Goal: Information Seeking & Learning: Learn about a topic

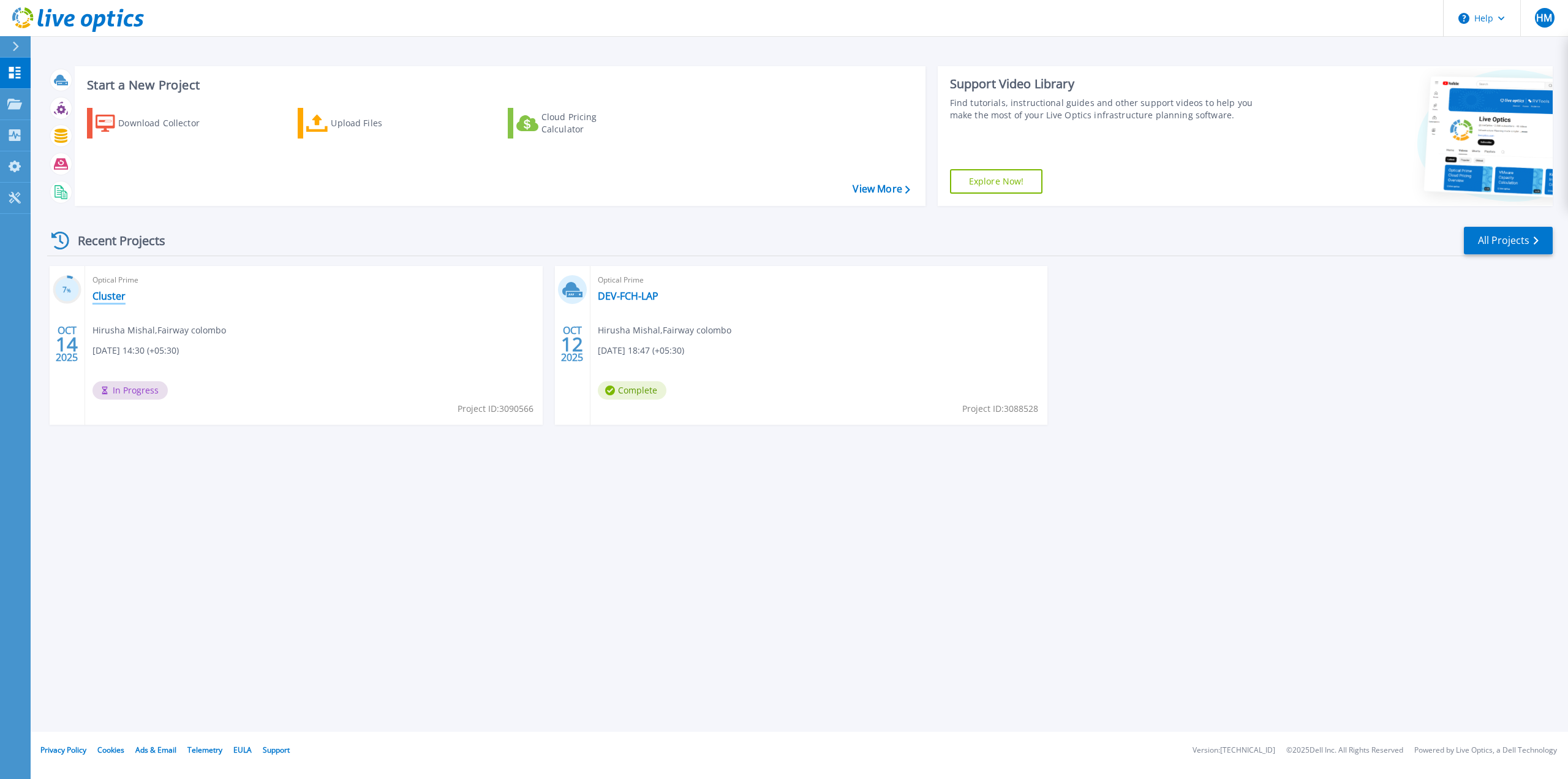
click at [113, 297] on link "Cluster" at bounding box center [109, 296] width 33 height 12
click at [633, 300] on link "DEV-FCH-LAP" at bounding box center [628, 296] width 60 height 12
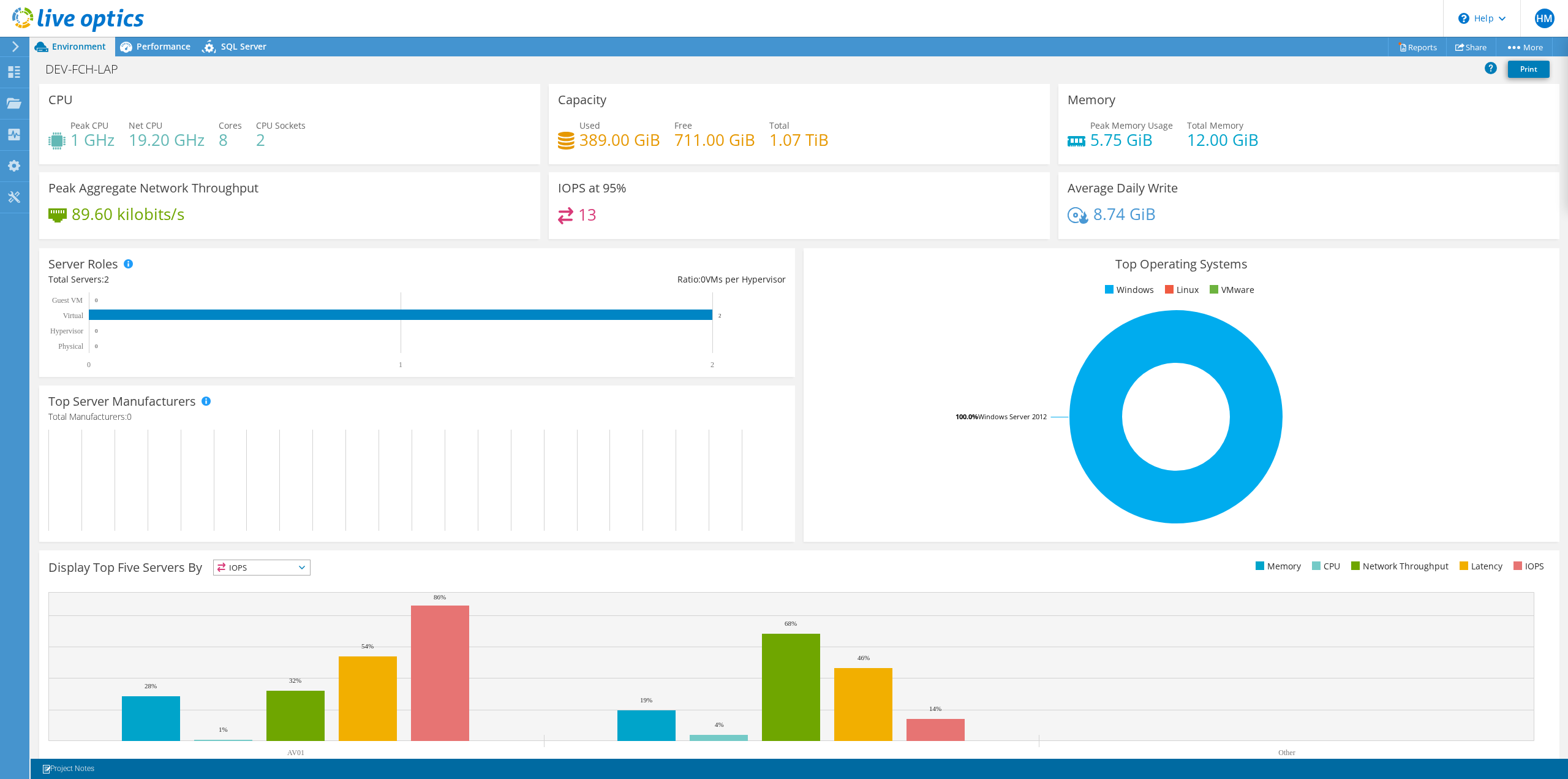
click at [286, 572] on span "IOPS" at bounding box center [261, 567] width 96 height 15
click at [289, 600] on li "Memory" at bounding box center [261, 600] width 96 height 17
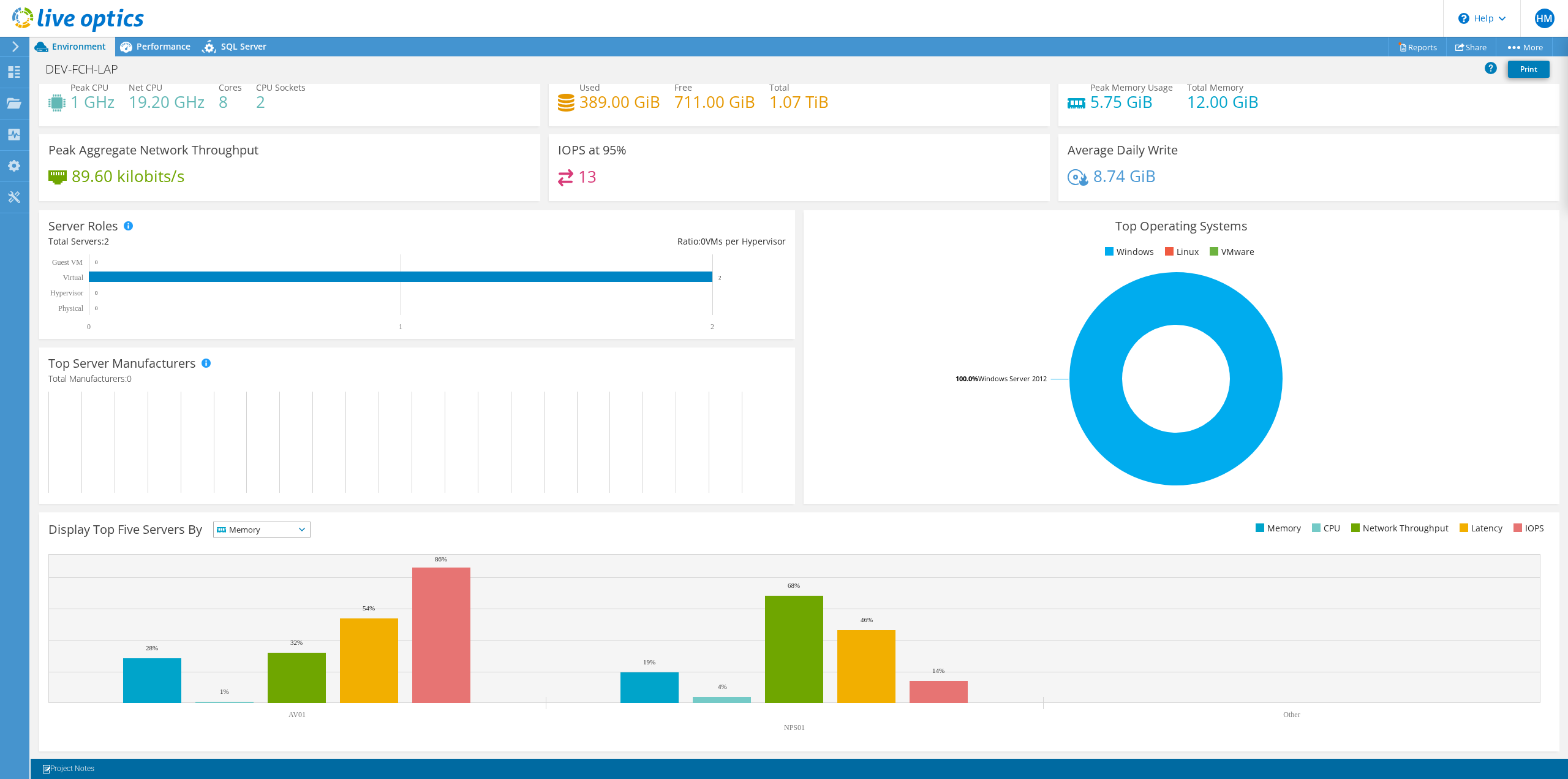
scroll to position [40, 0]
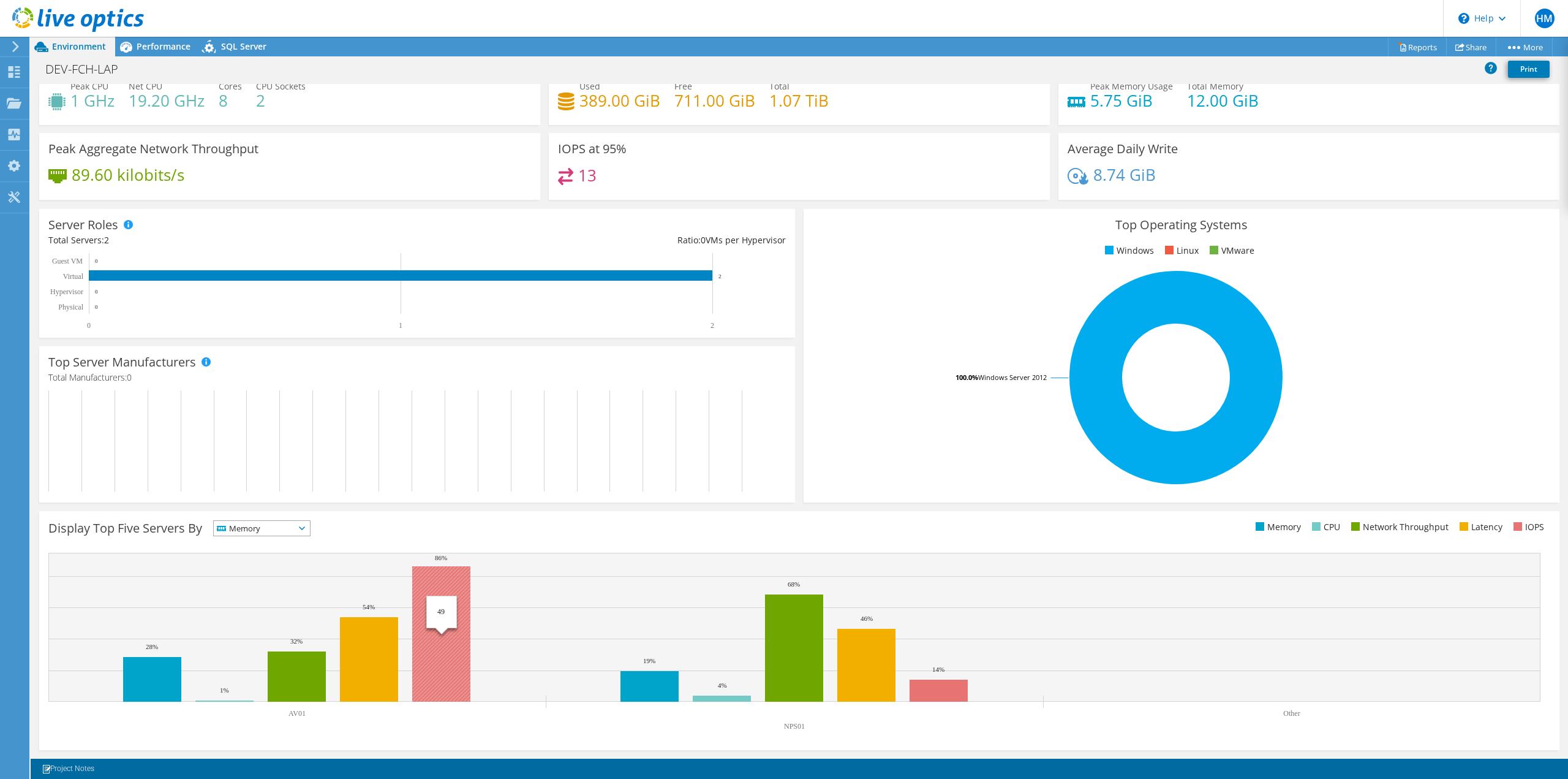
click at [449, 599] on rect at bounding box center [442, 633] width 58 height 135
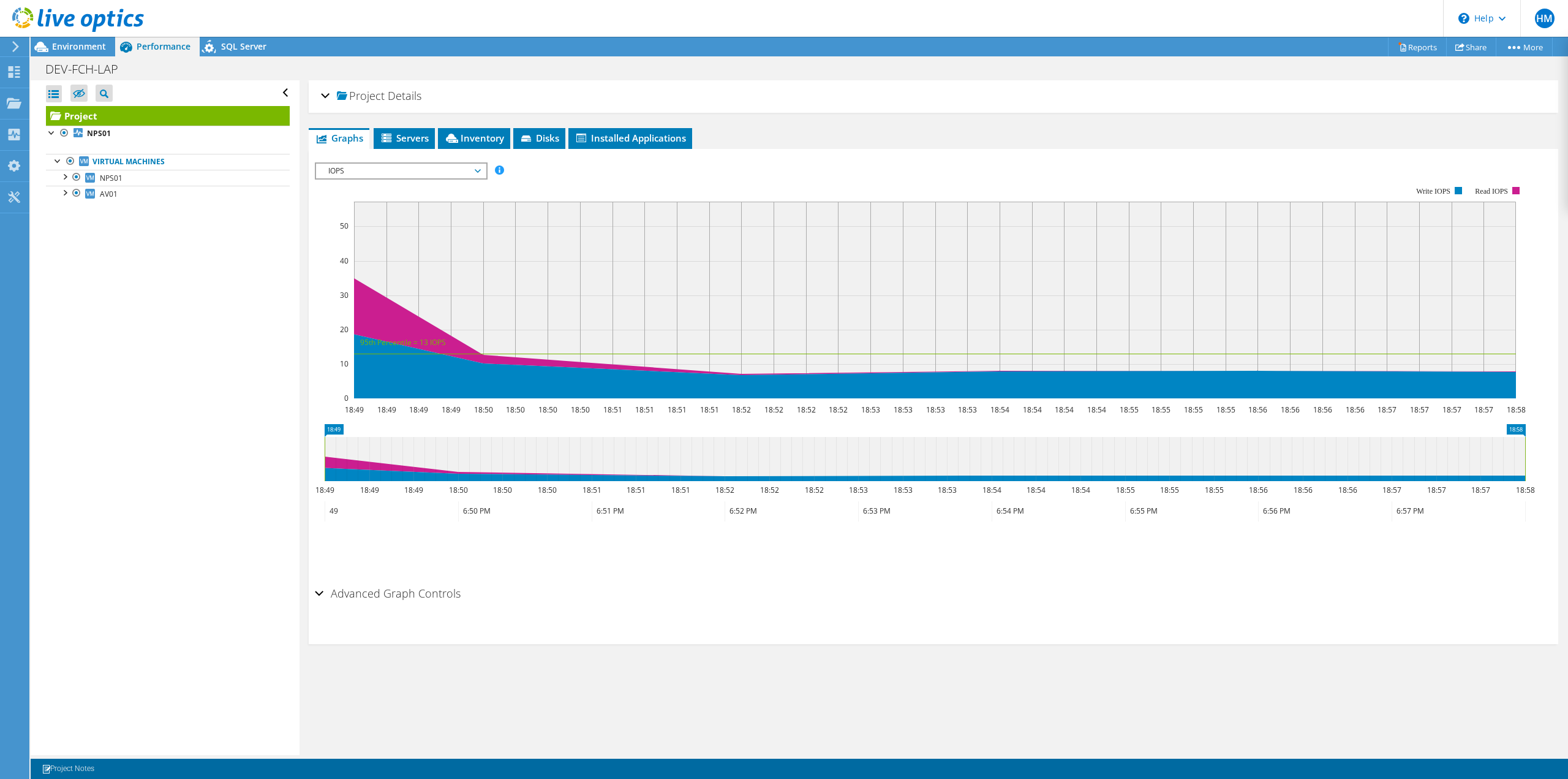
scroll to position [0, 0]
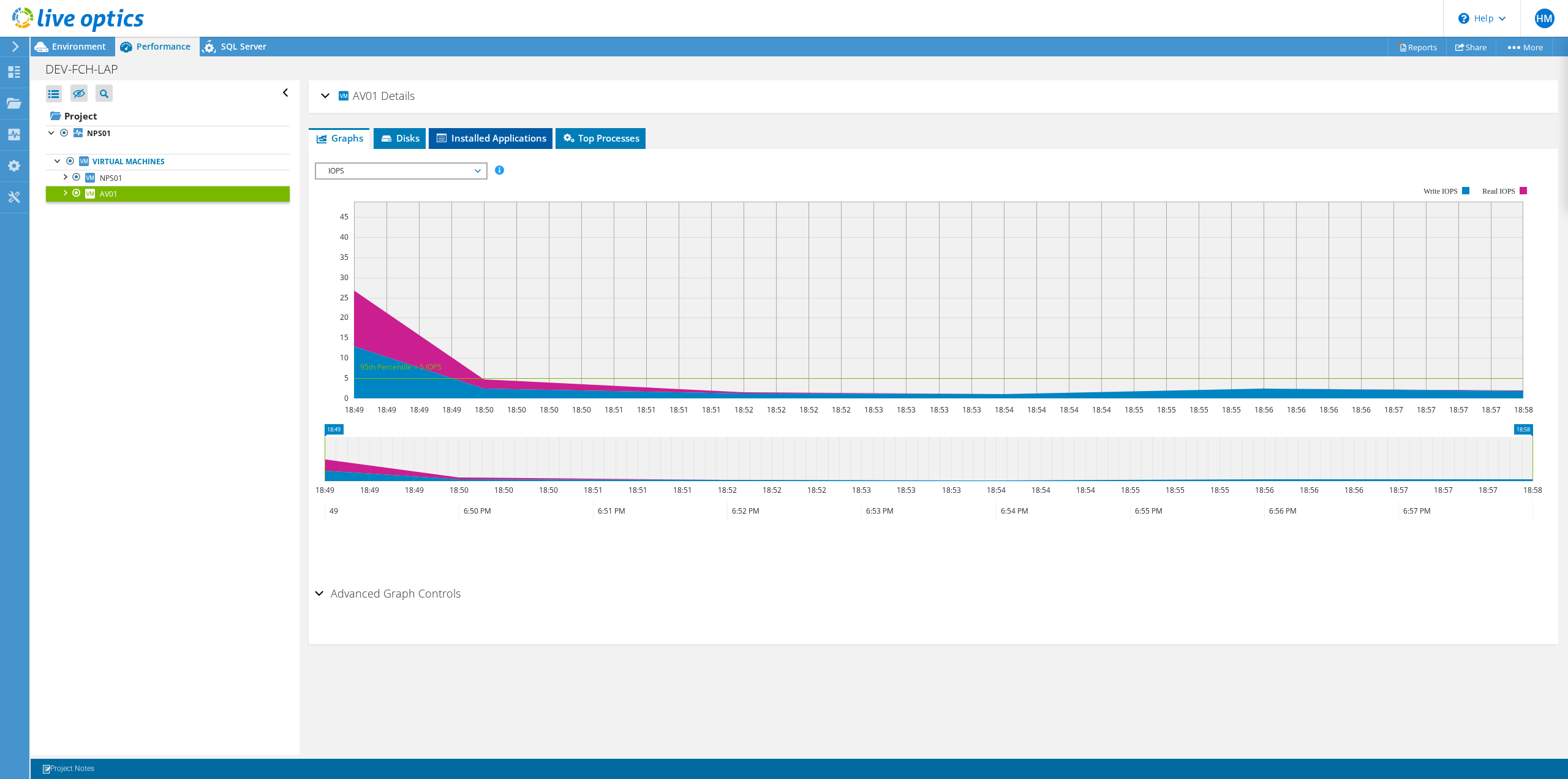
click at [474, 136] on span "Installed Applications" at bounding box center [490, 138] width 112 height 12
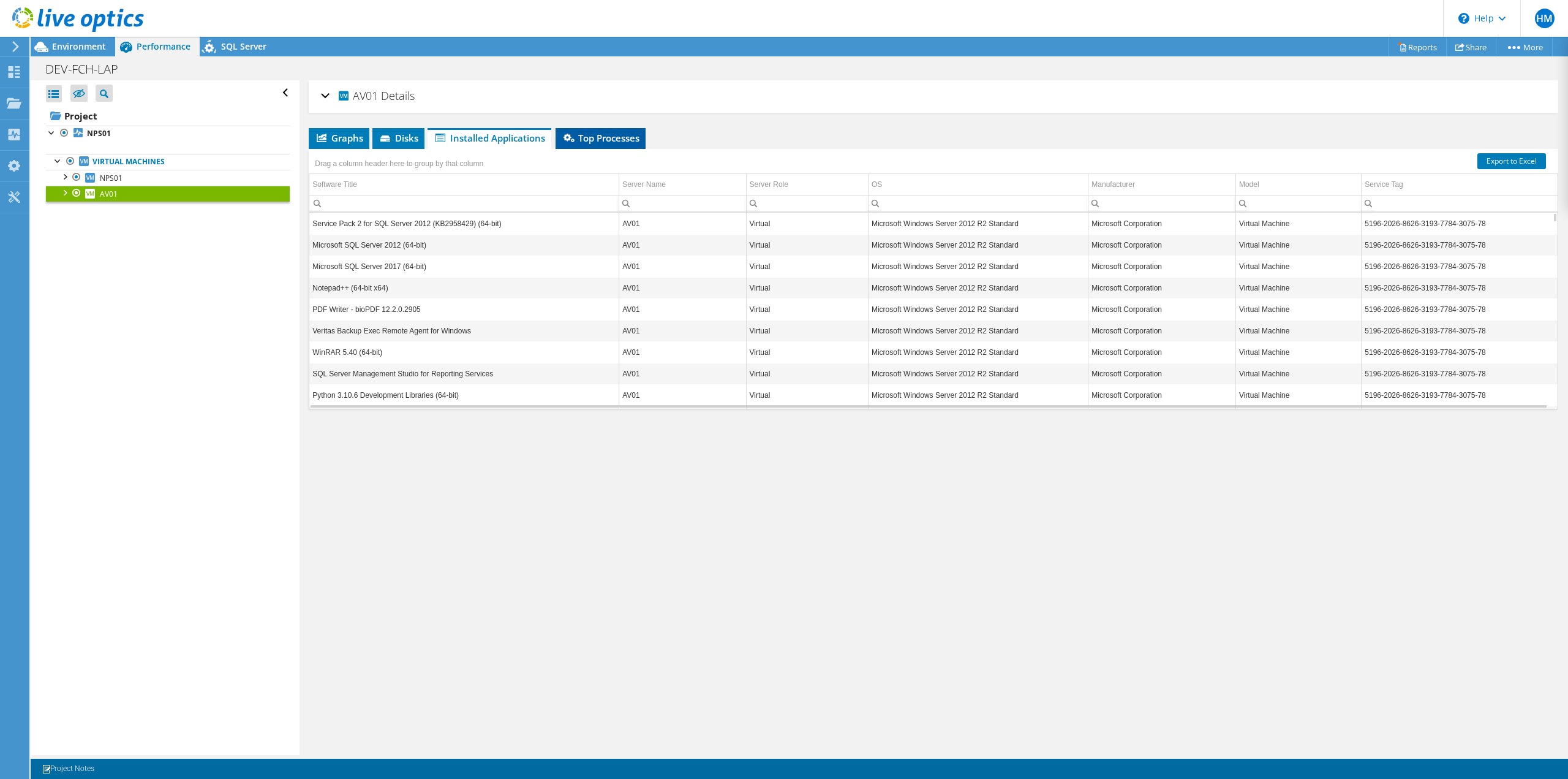
click at [614, 144] on li "Top Processes" at bounding box center [601, 139] width 90 height 21
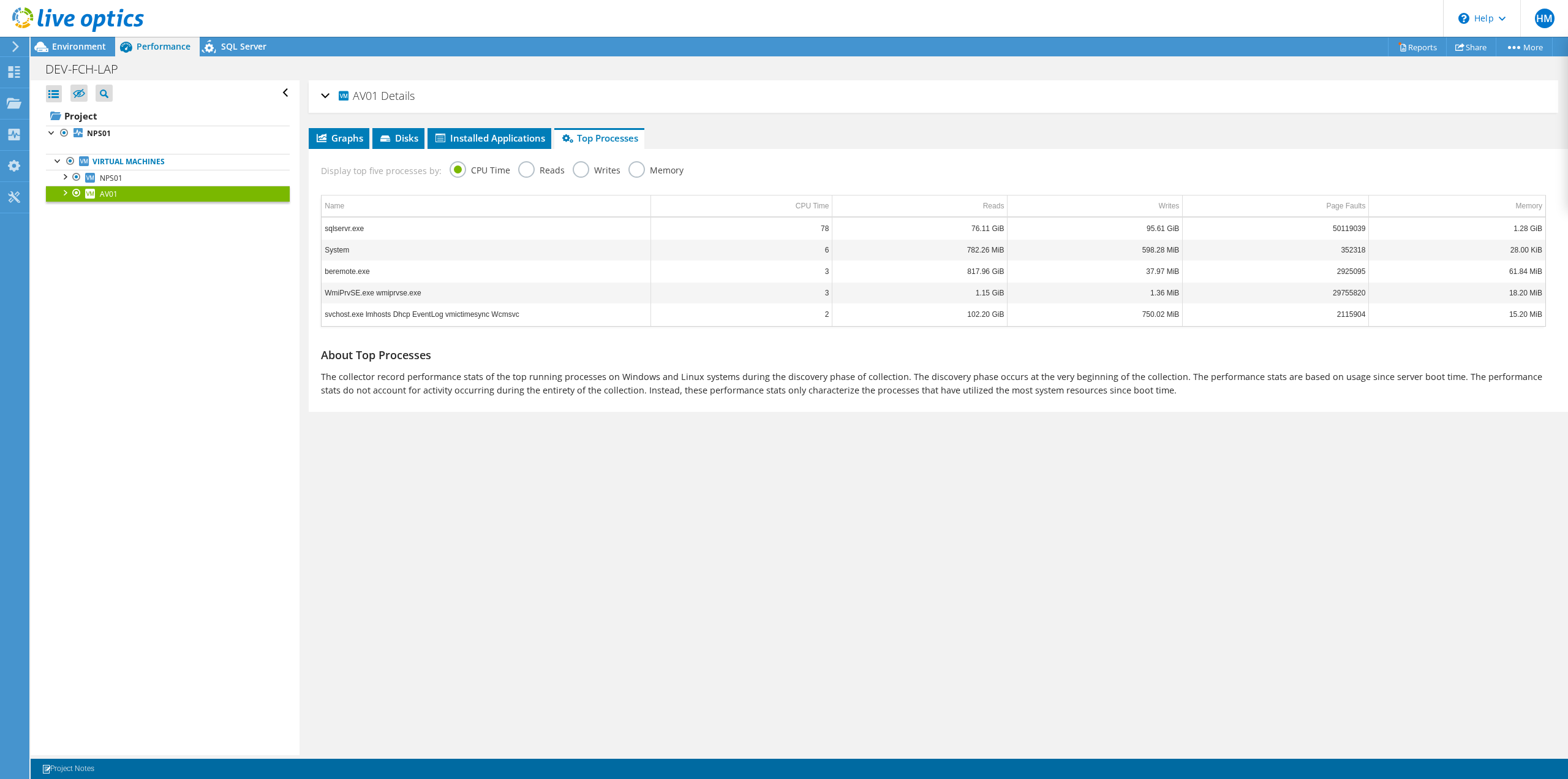
click at [60, 196] on div at bounding box center [64, 192] width 12 height 12
click at [65, 254] on div at bounding box center [71, 256] width 12 height 12
click at [160, 277] on link "Microsoft Hyper-V Network Adapter" at bounding box center [168, 273] width 244 height 16
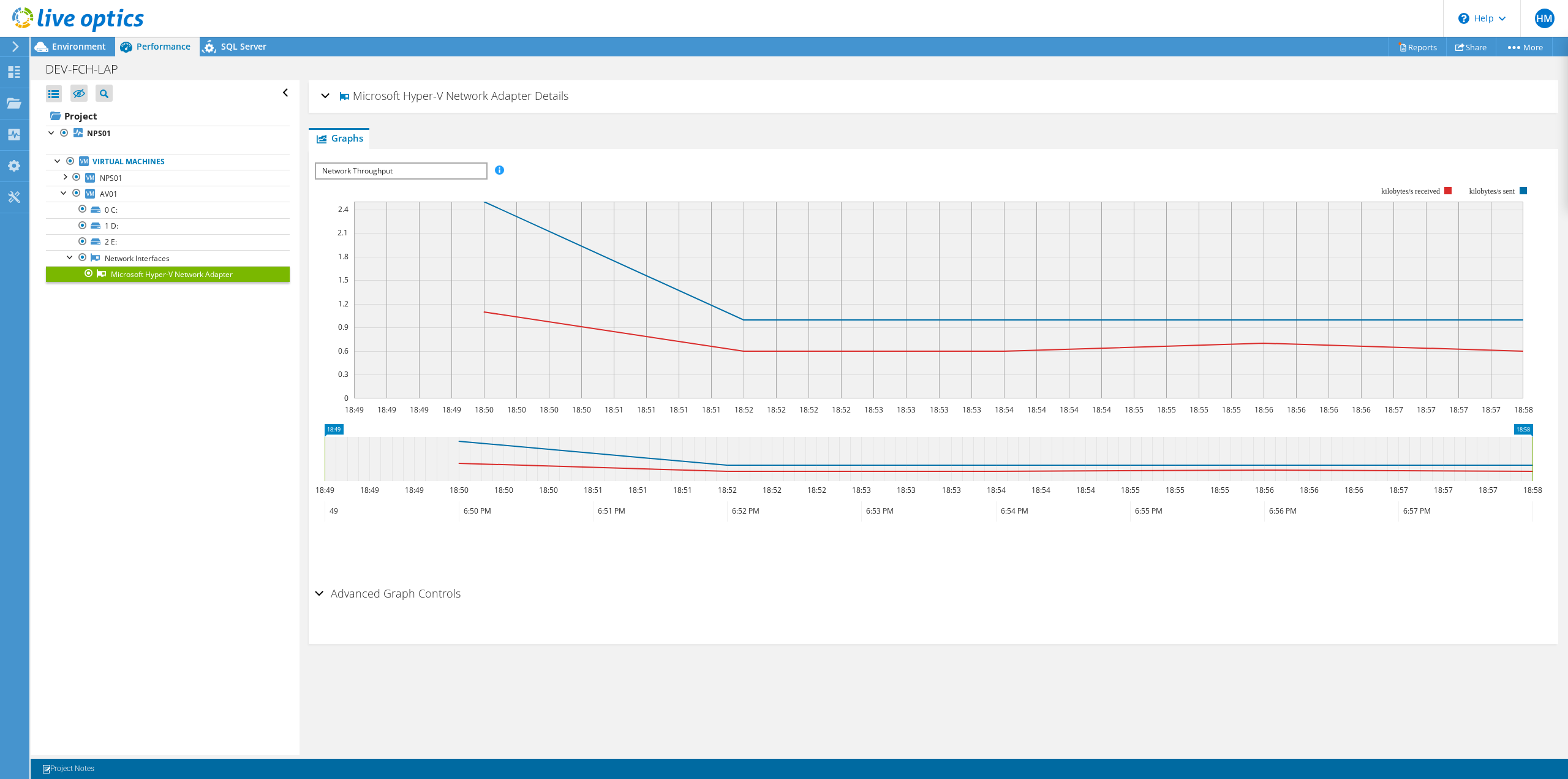
click at [329, 102] on div "Microsoft Hyper-V Network Adapter Details" at bounding box center [933, 96] width 1225 height 26
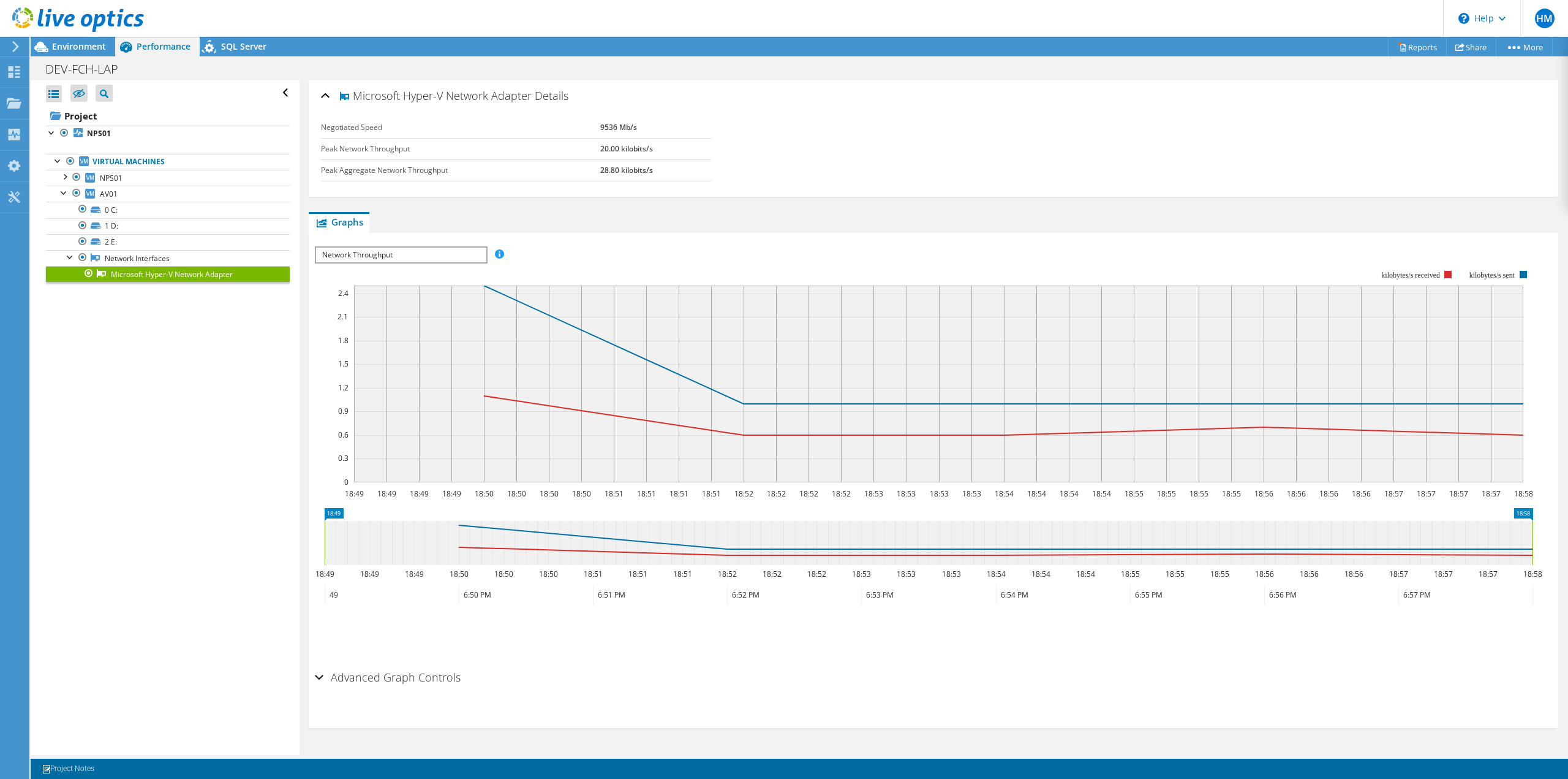
click at [328, 98] on div "Microsoft Hyper-V Network Adapter Details" at bounding box center [933, 96] width 1225 height 26
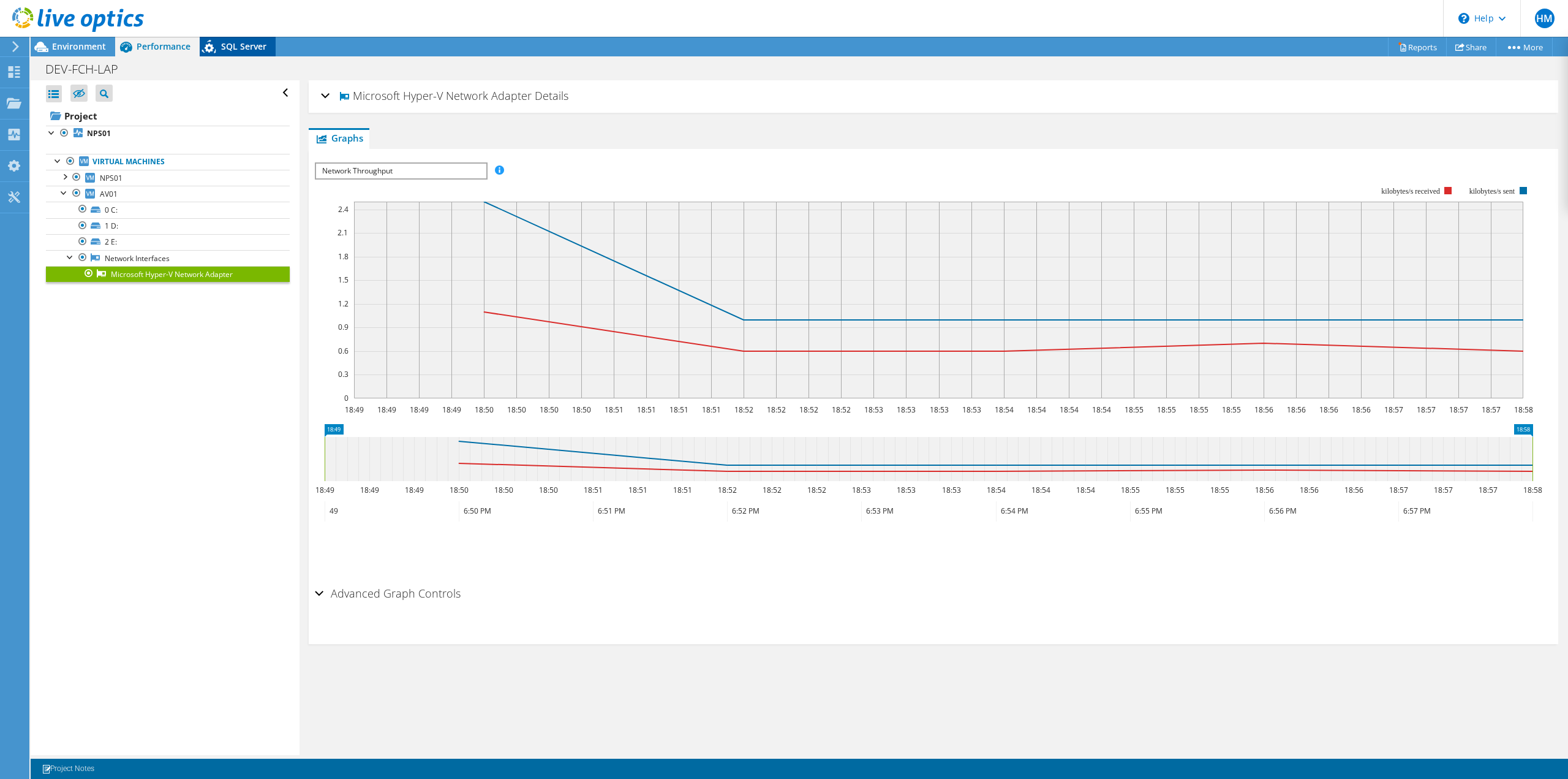
click at [227, 46] on span "SQL Server" at bounding box center [243, 46] width 45 height 12
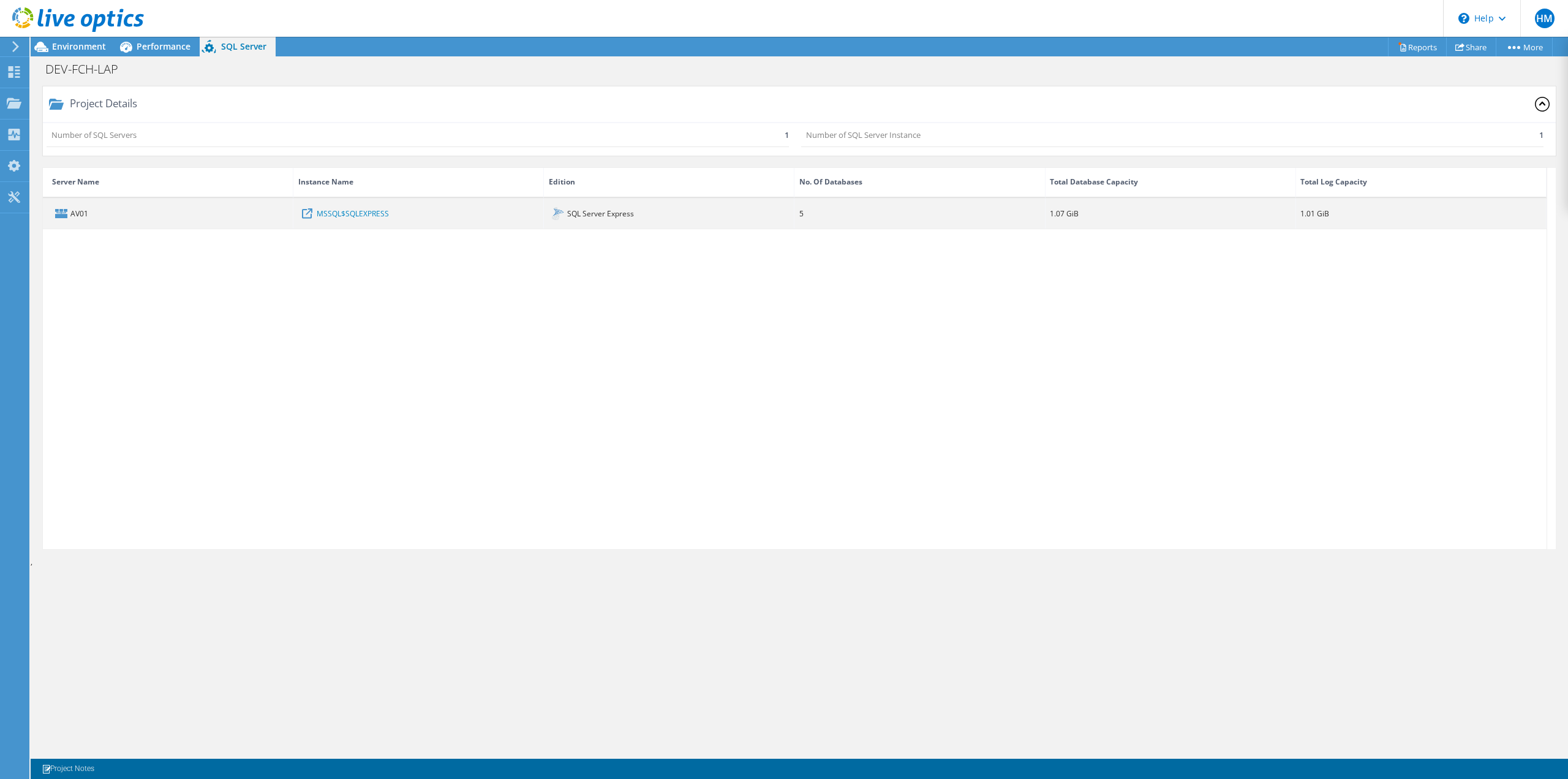
click at [234, 214] on div "AV01" at bounding box center [168, 213] width 250 height 30
click at [330, 215] on link "MSSQL$SQLEXPRESS" at bounding box center [353, 213] width 72 height 13
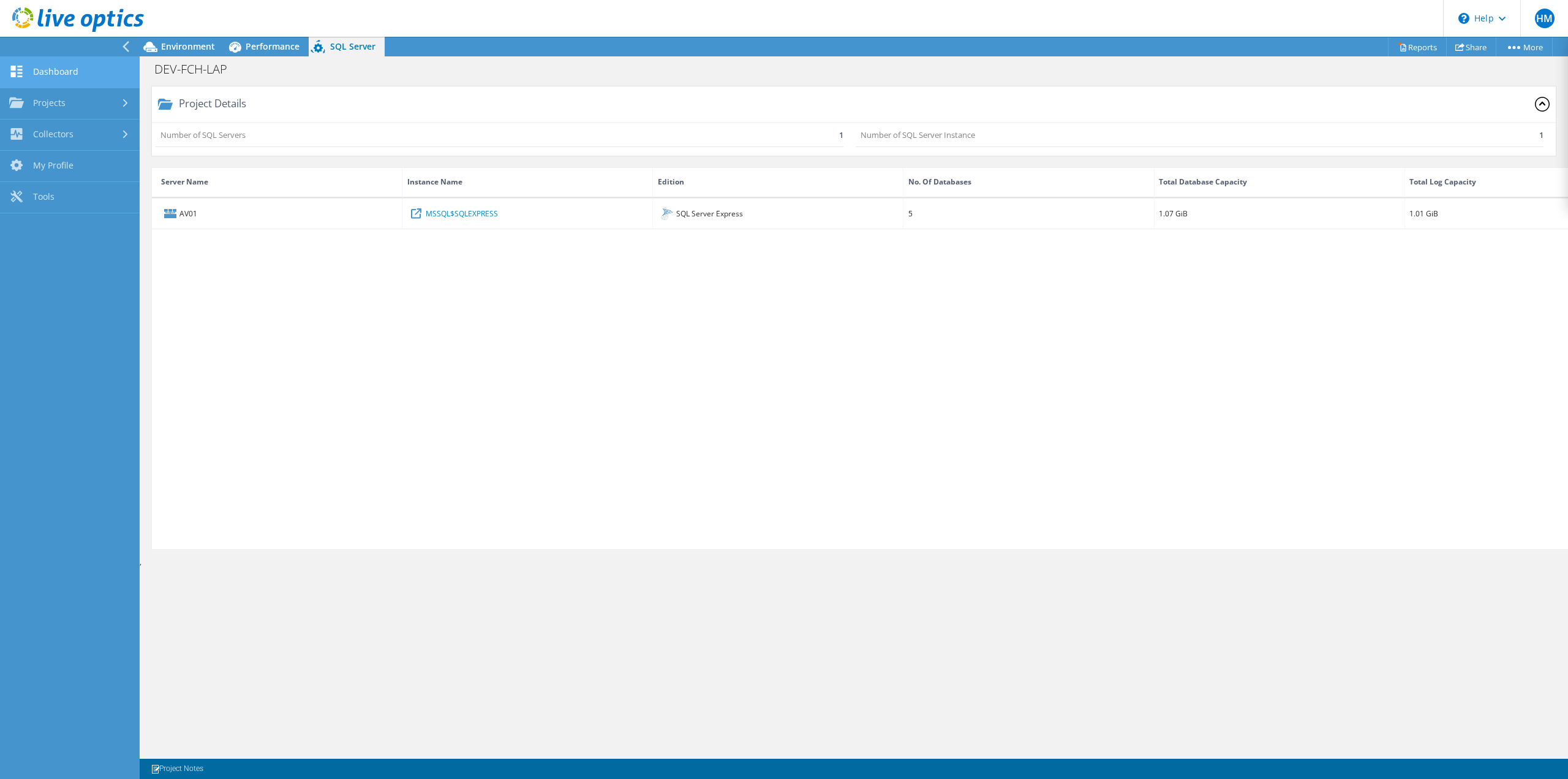
click at [57, 78] on link "Dashboard" at bounding box center [69, 72] width 139 height 31
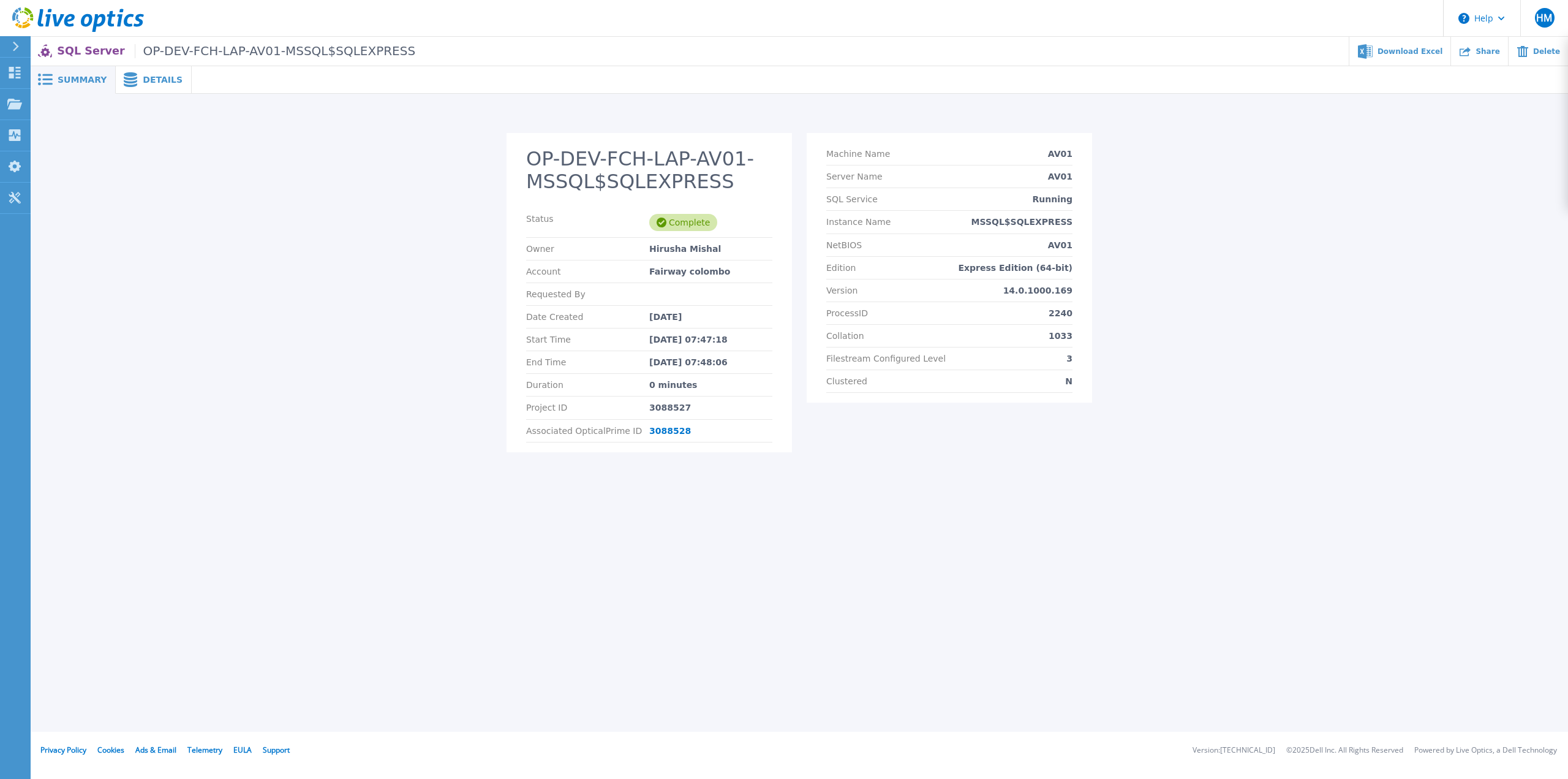
click at [150, 81] on span "Details" at bounding box center [162, 80] width 40 height 8
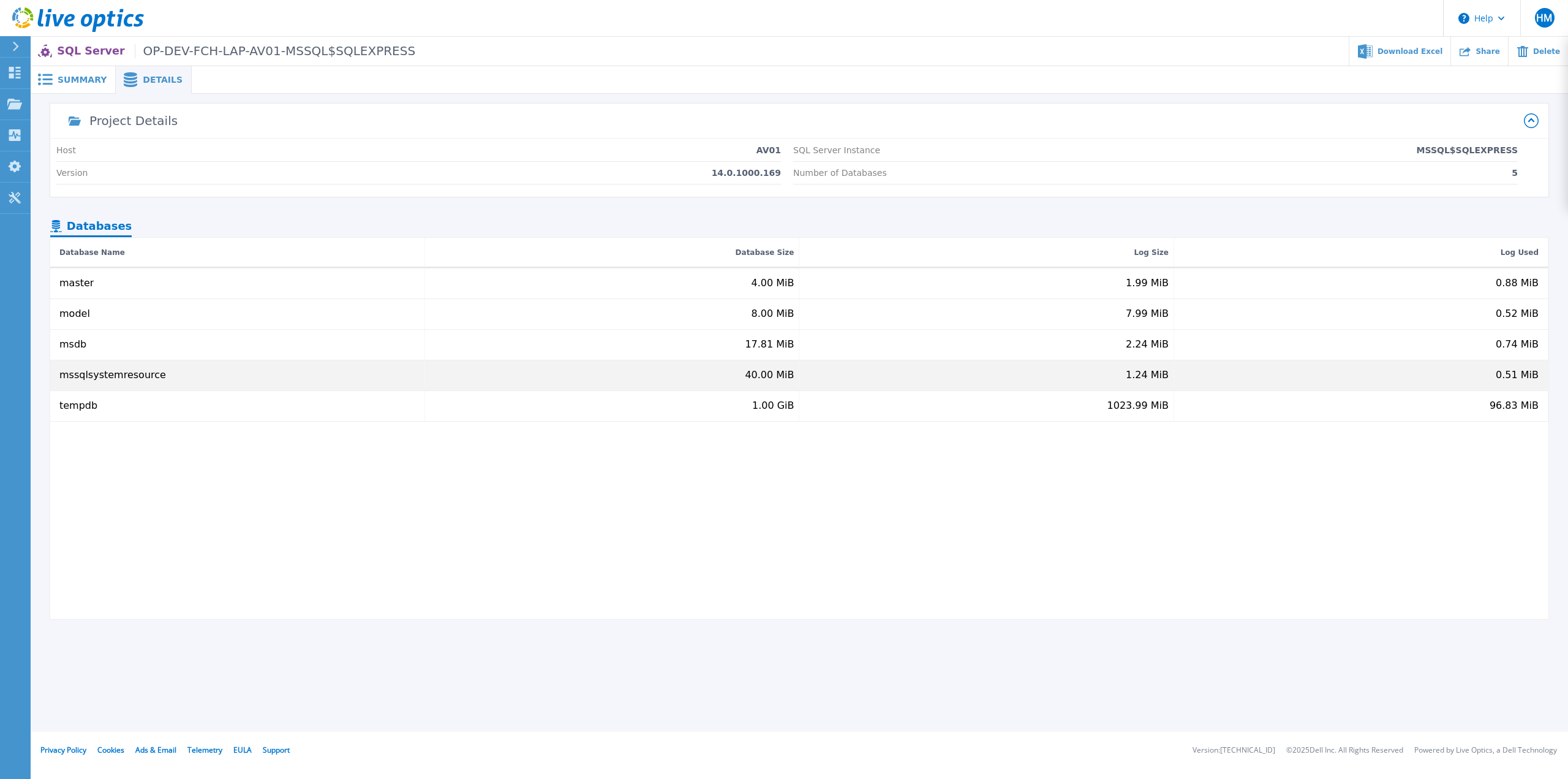
click at [114, 384] on div "mssqlsystemresource" at bounding box center [237, 375] width 375 height 30
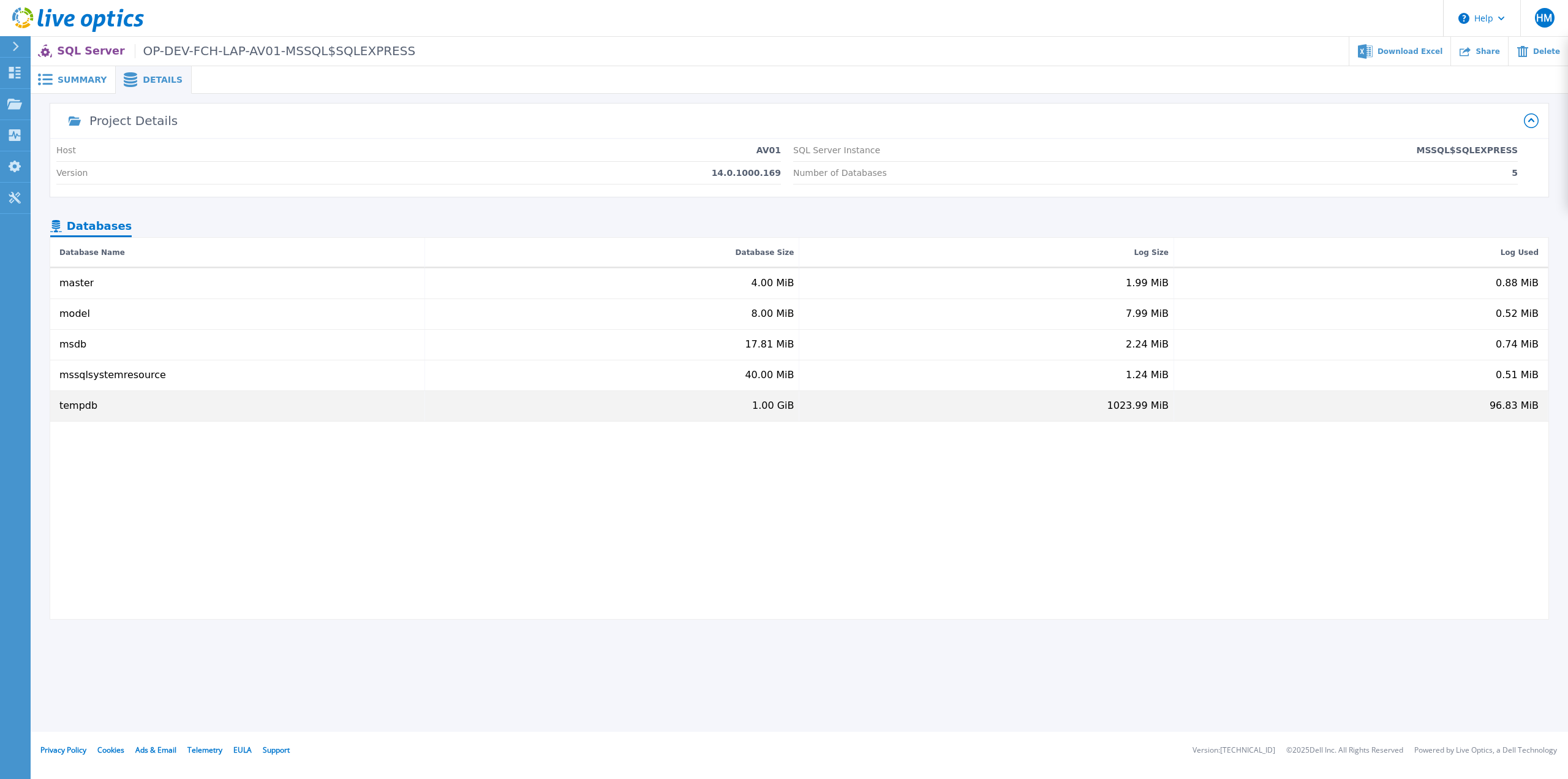
click at [114, 409] on div "tempdb" at bounding box center [237, 406] width 375 height 30
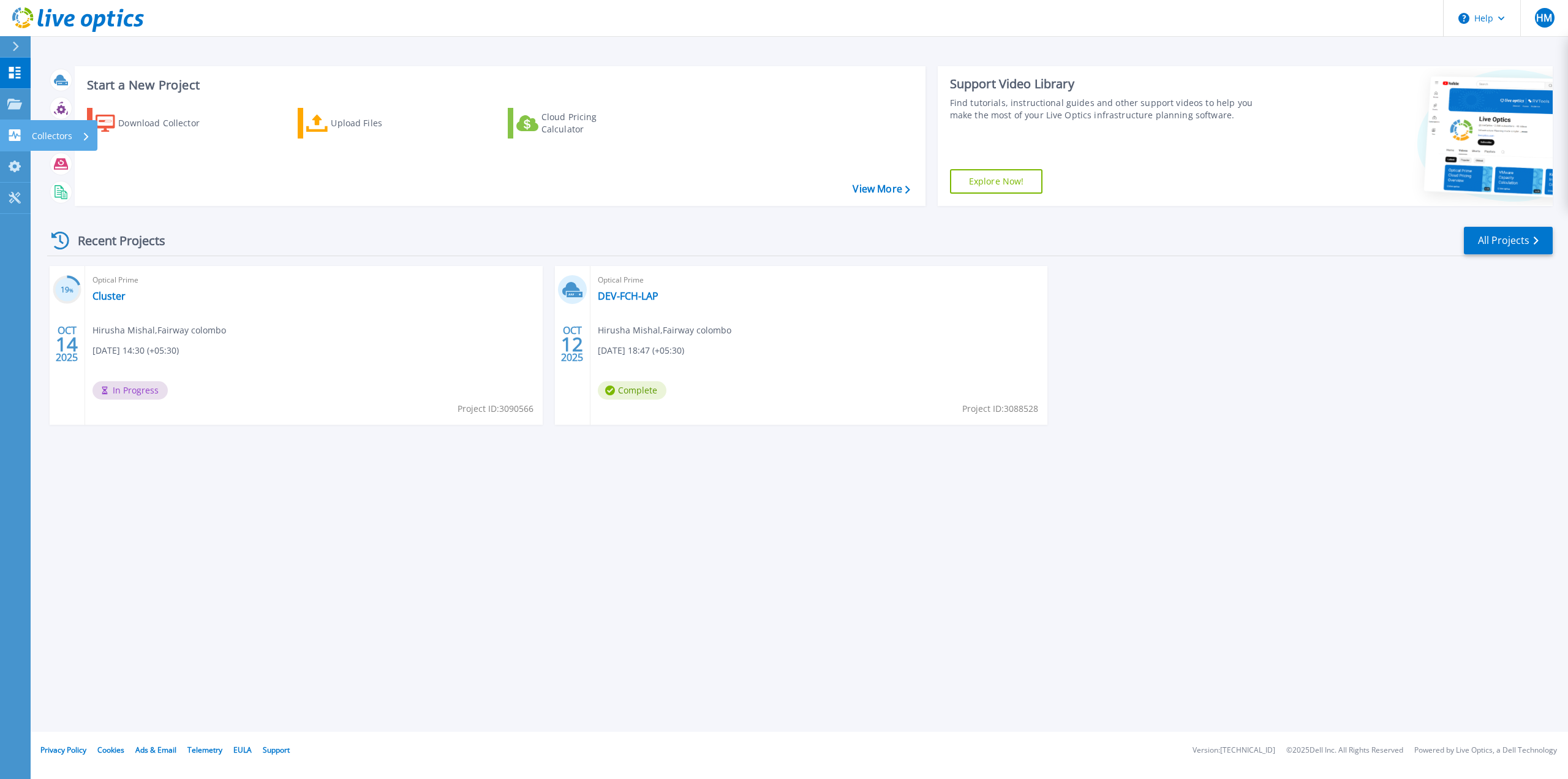
click at [25, 131] on link "Collectors Collectors" at bounding box center [15, 135] width 31 height 31
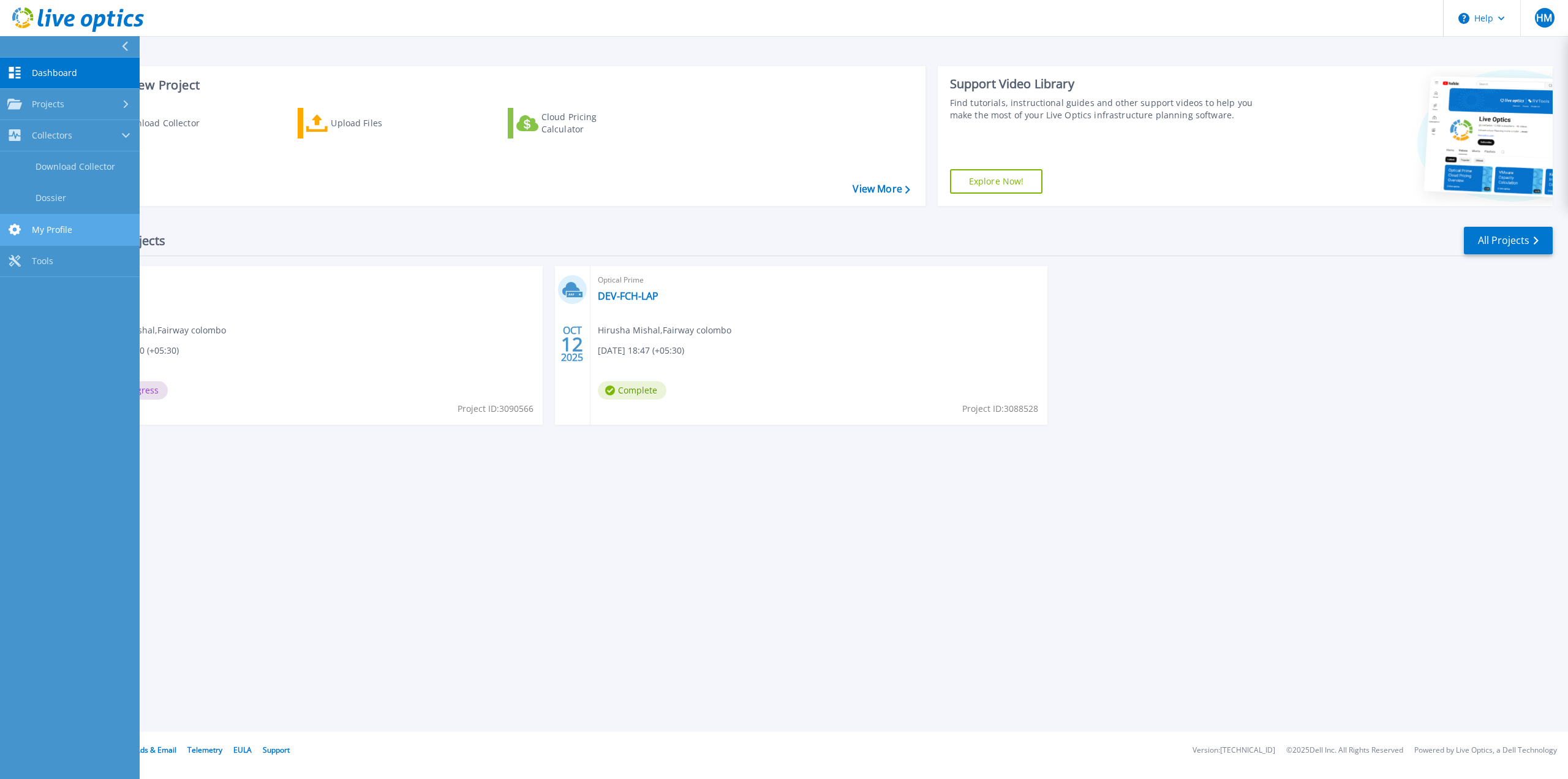
click at [81, 228] on link "My Profile My Profile" at bounding box center [69, 230] width 139 height 31
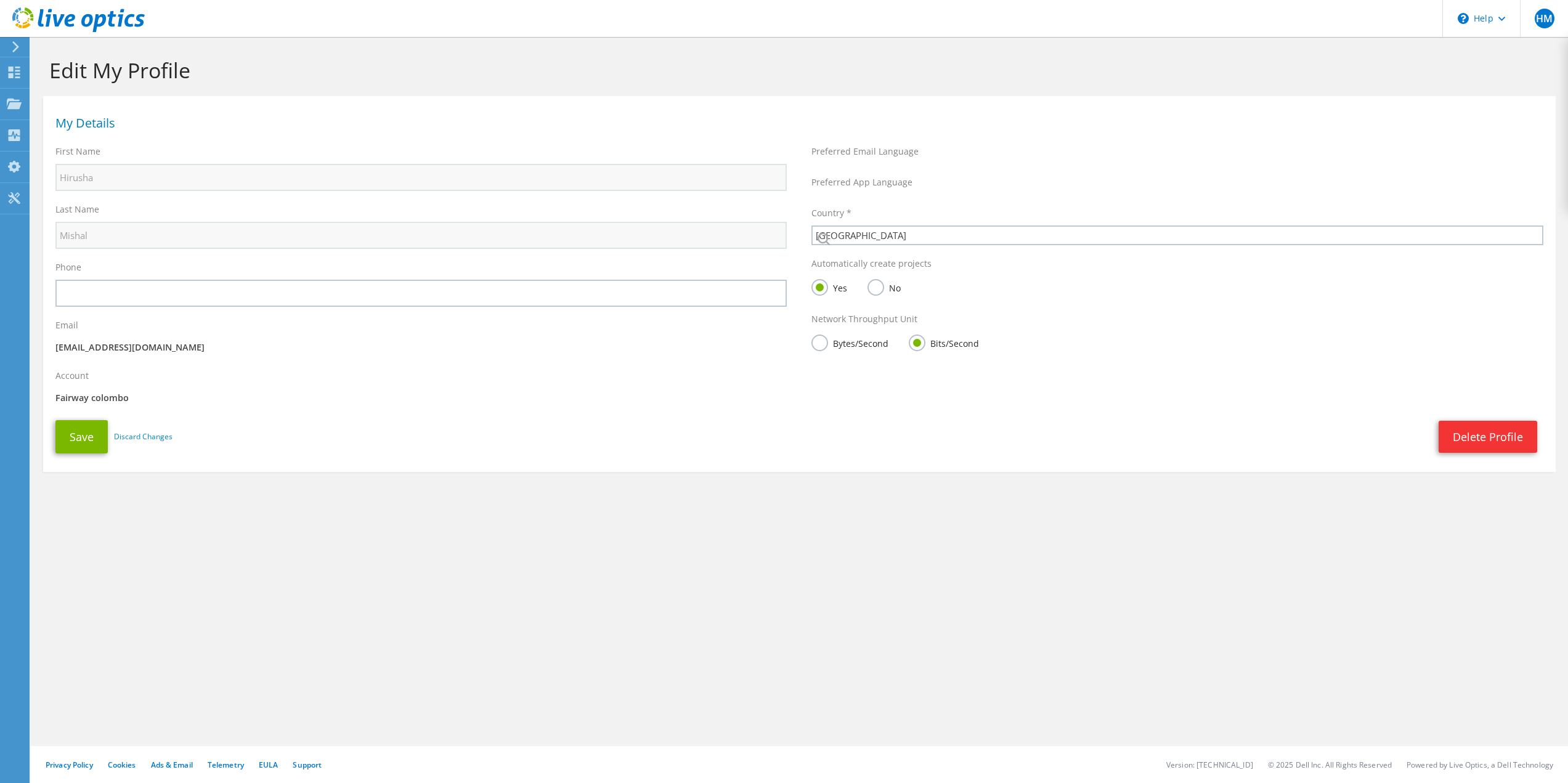
select select "126"
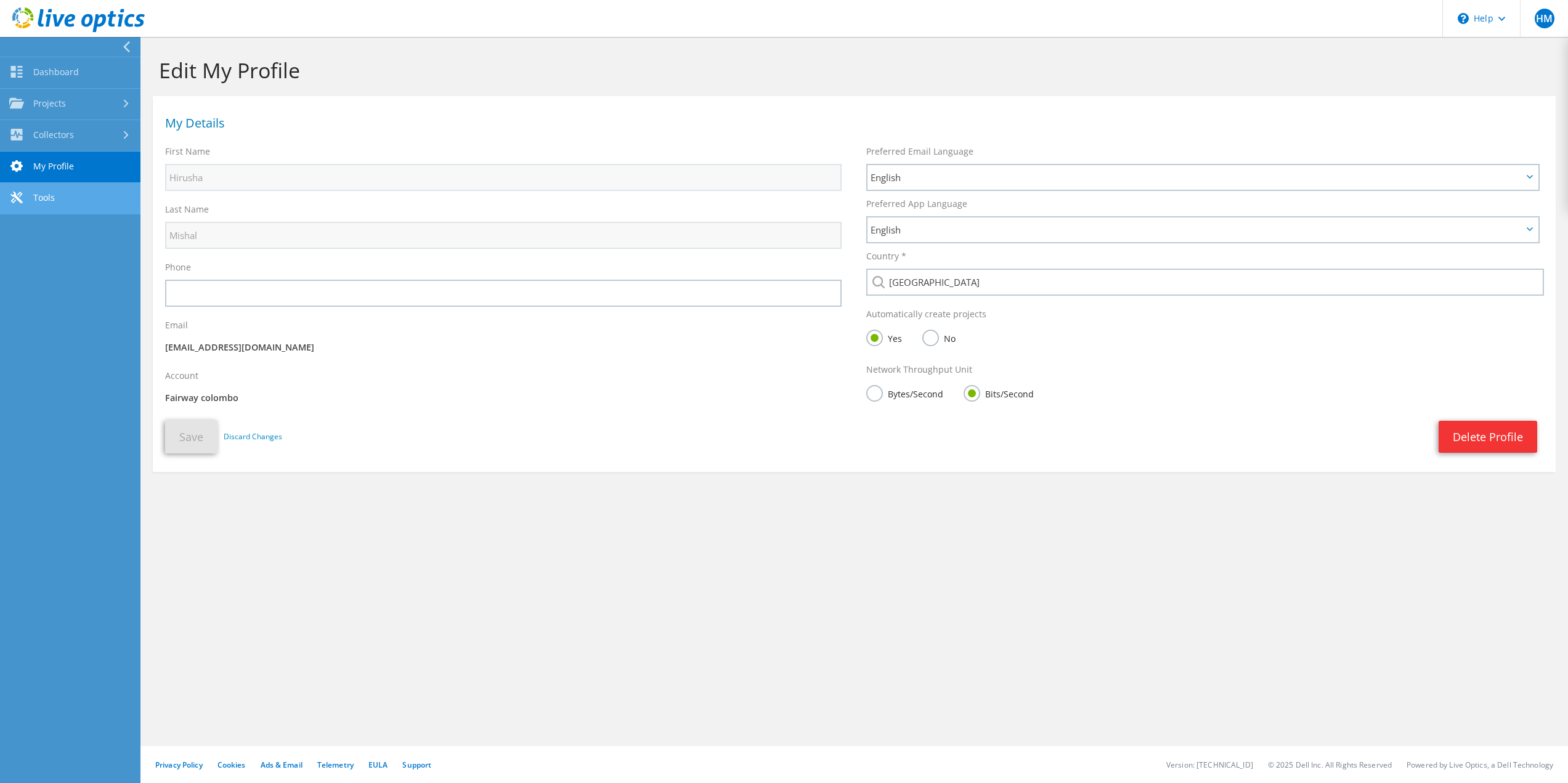
click at [56, 195] on link "Tools" at bounding box center [70, 198] width 140 height 31
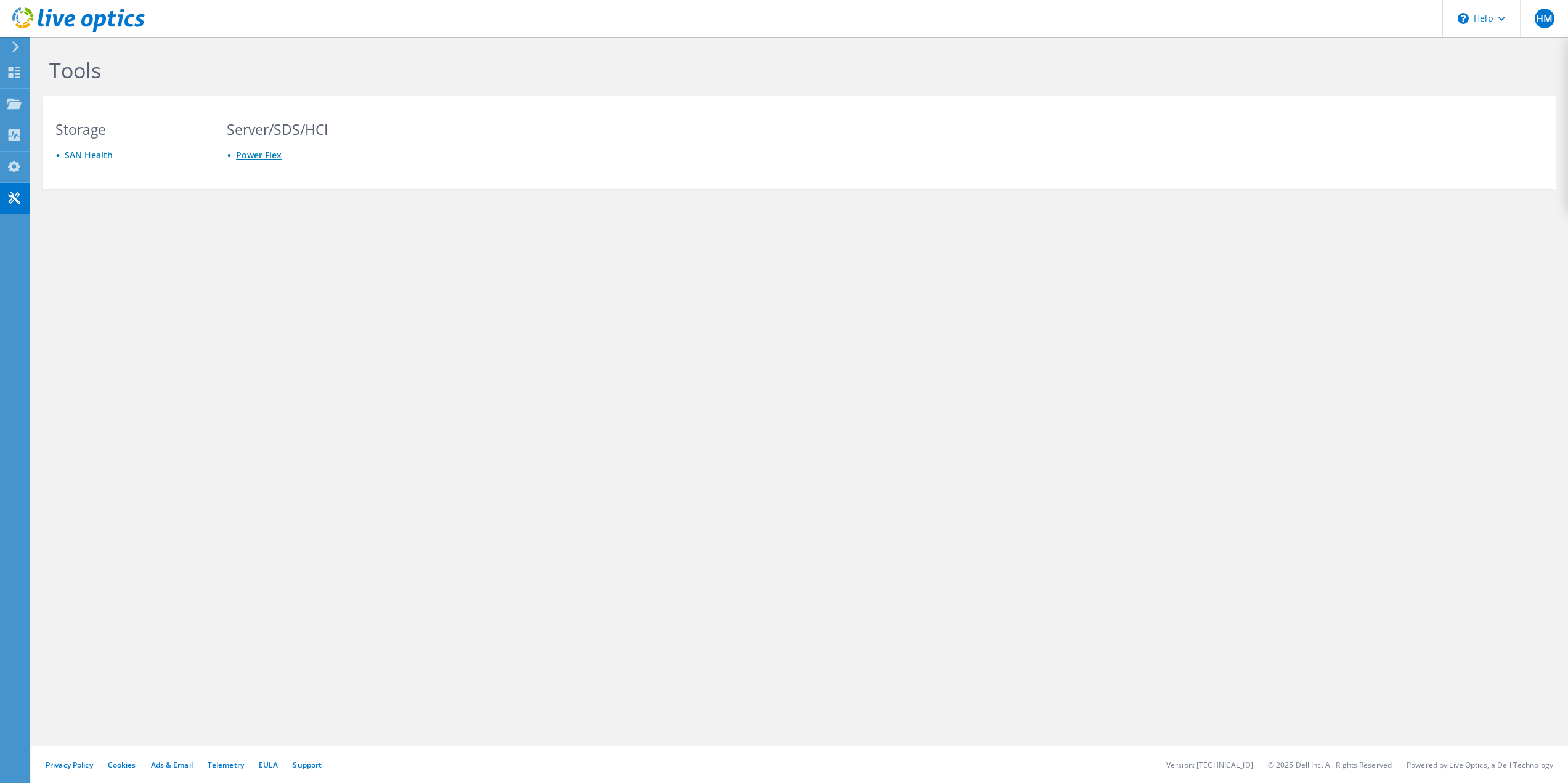
click at [266, 157] on link "Power Flex" at bounding box center [258, 155] width 45 height 12
click at [88, 155] on link "SAN Health" at bounding box center [89, 155] width 48 height 12
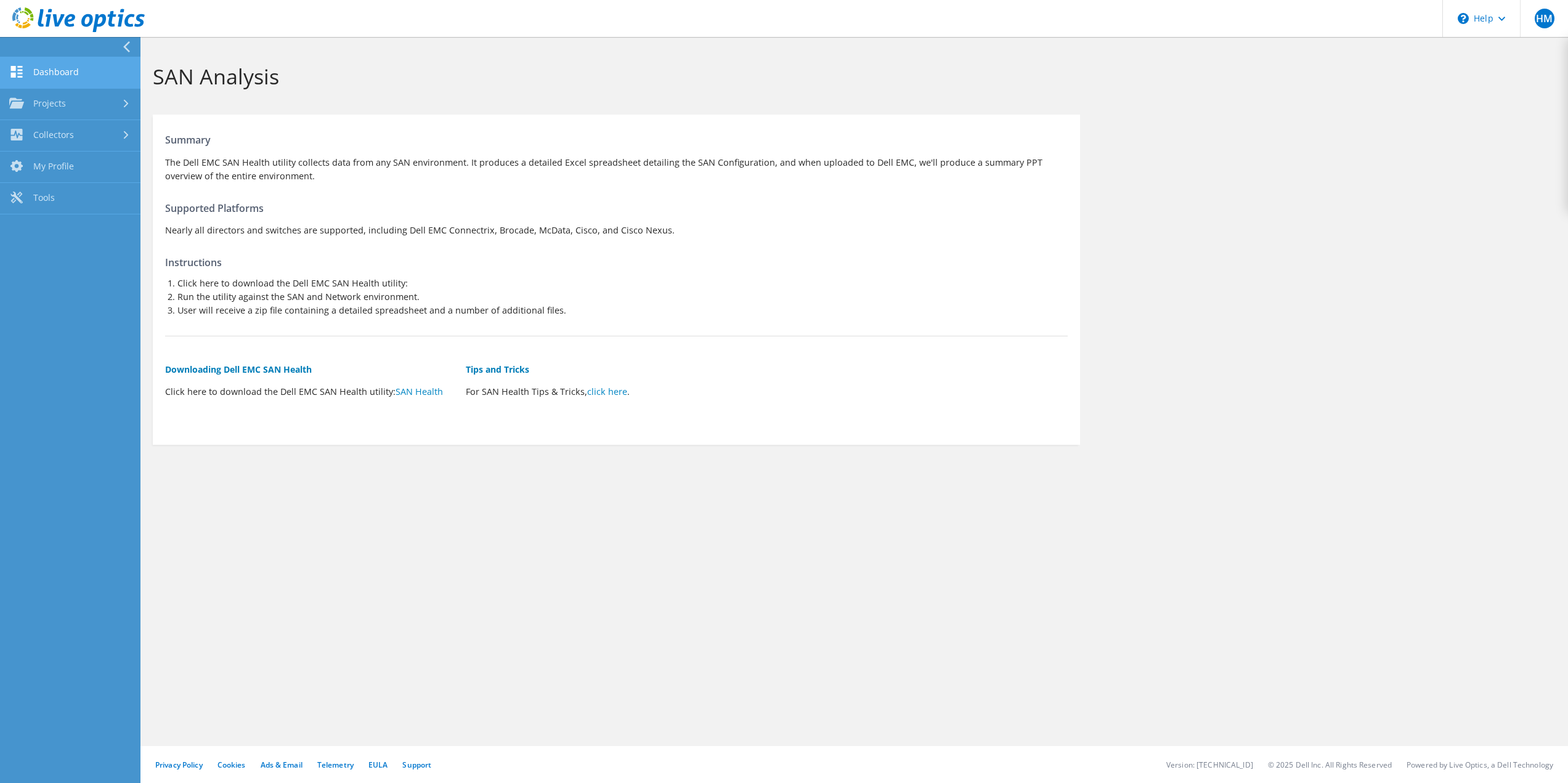
click at [34, 77] on link "Dashboard" at bounding box center [70, 73] width 140 height 31
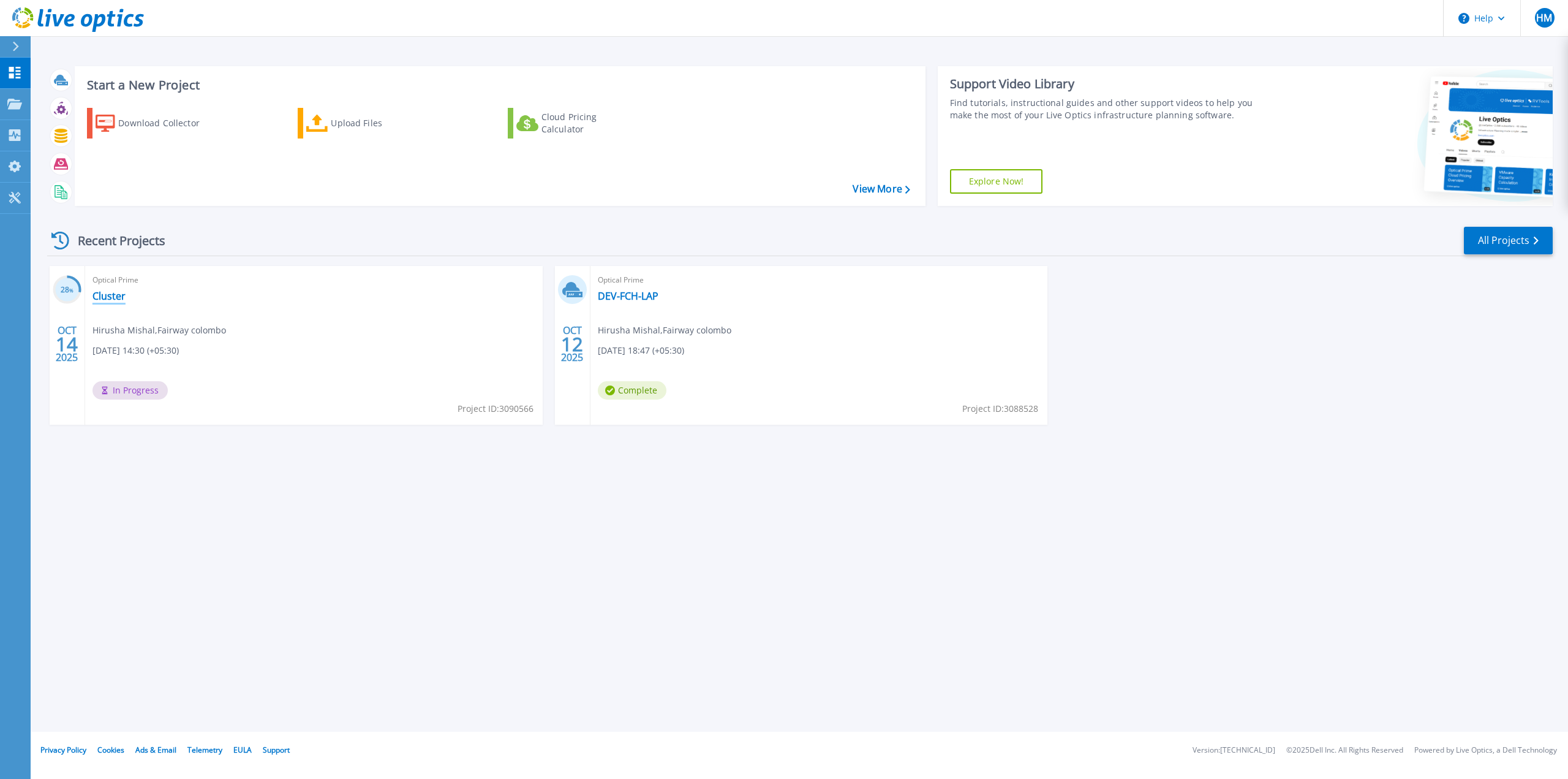
click at [105, 296] on link "Cluster" at bounding box center [109, 296] width 33 height 12
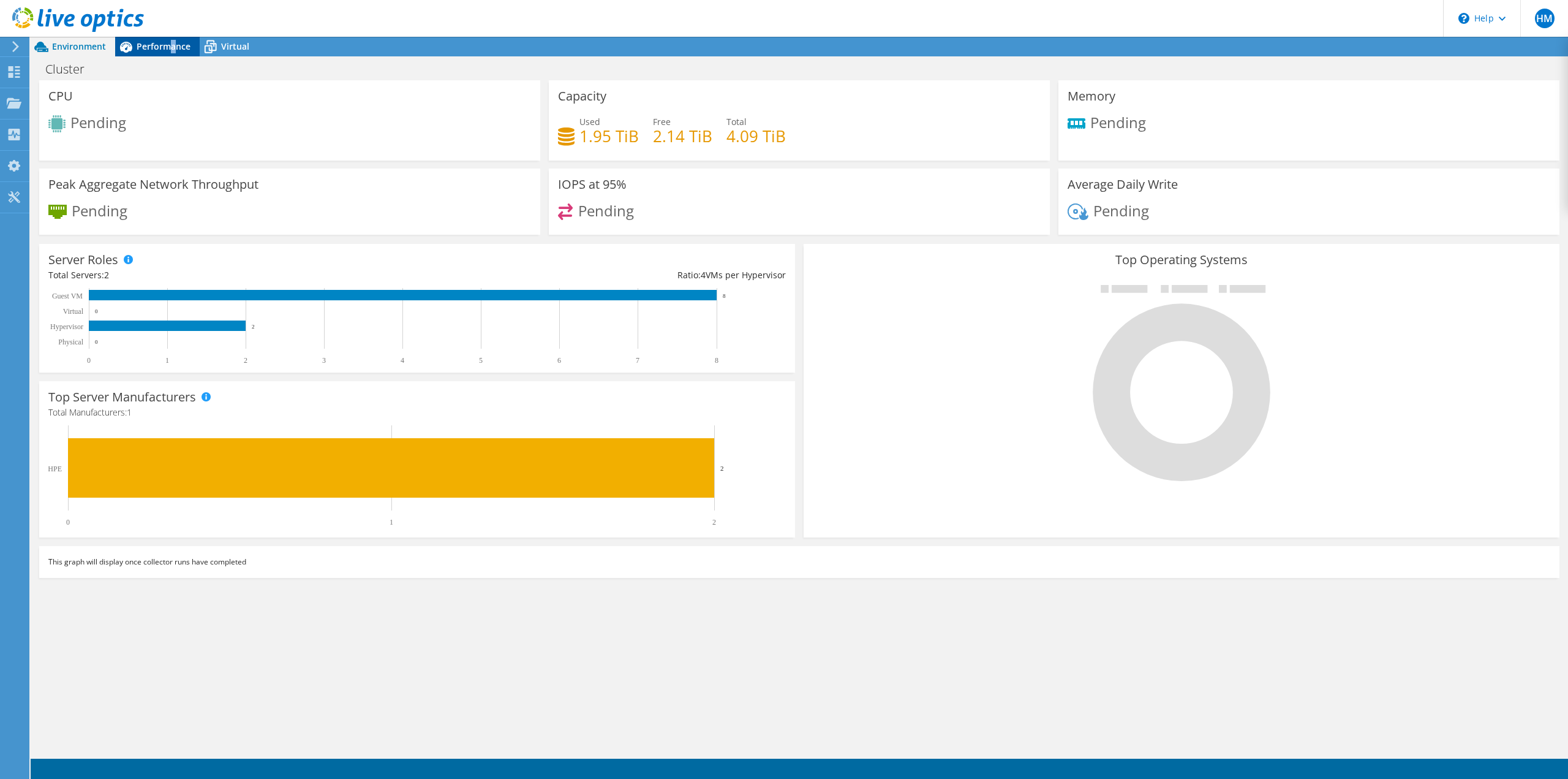
click at [173, 42] on span "Performance" at bounding box center [164, 46] width 54 height 12
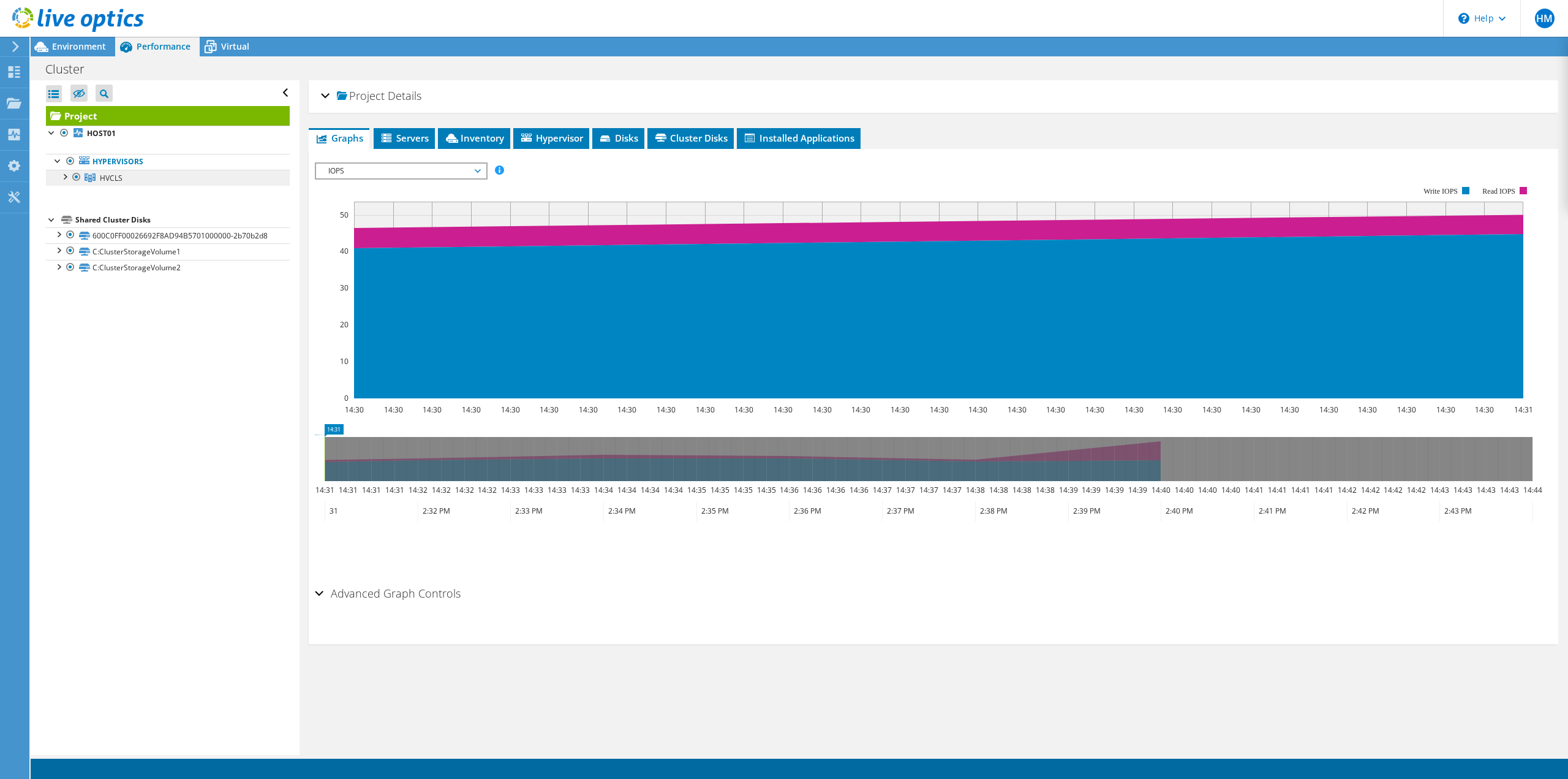
click at [56, 178] on link "HVCLS" at bounding box center [168, 178] width 244 height 16
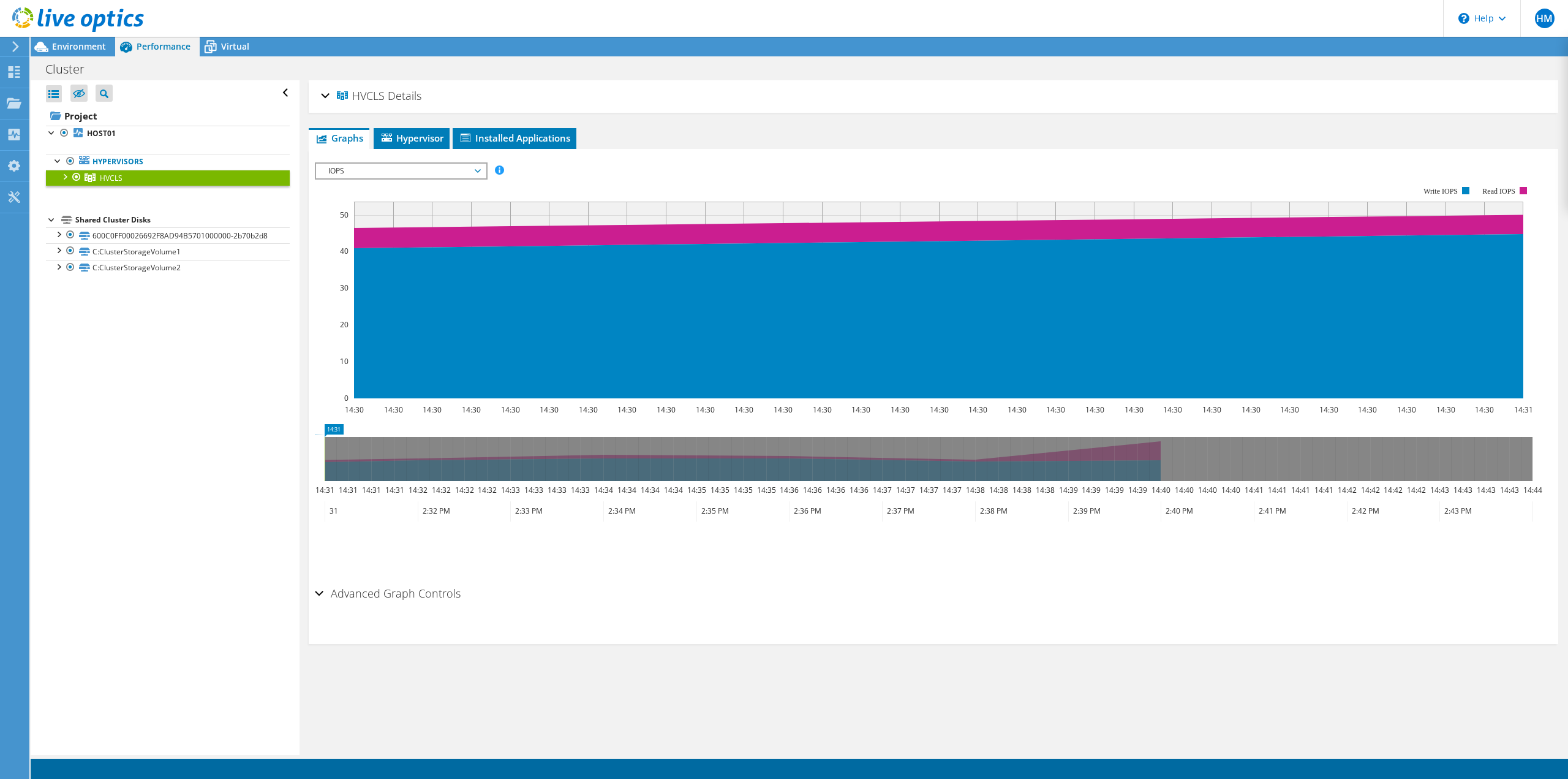
click at [64, 178] on div at bounding box center [64, 176] width 12 height 12
click at [74, 191] on div at bounding box center [71, 192] width 12 height 12
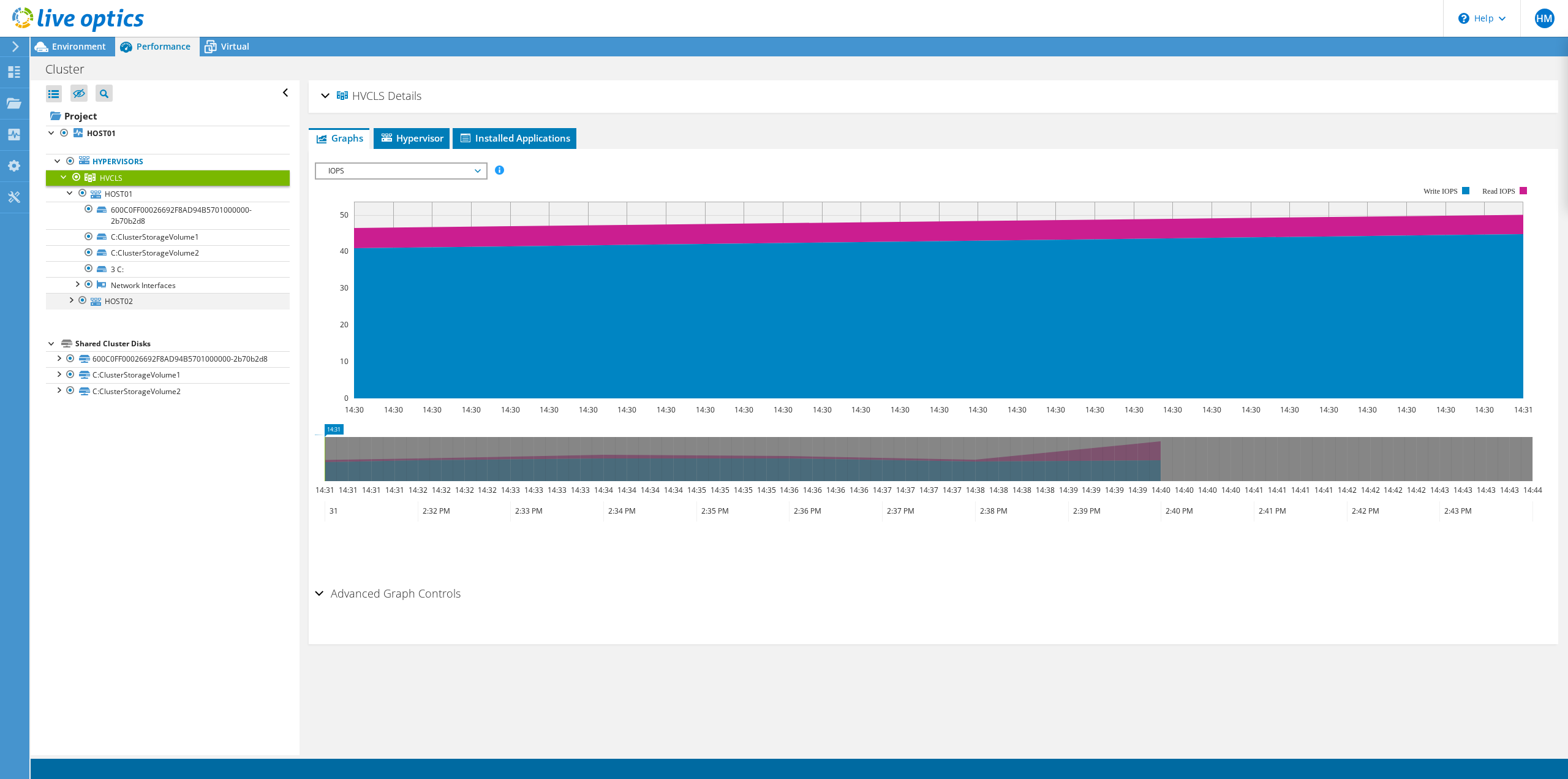
click at [69, 305] on div at bounding box center [71, 299] width 12 height 12
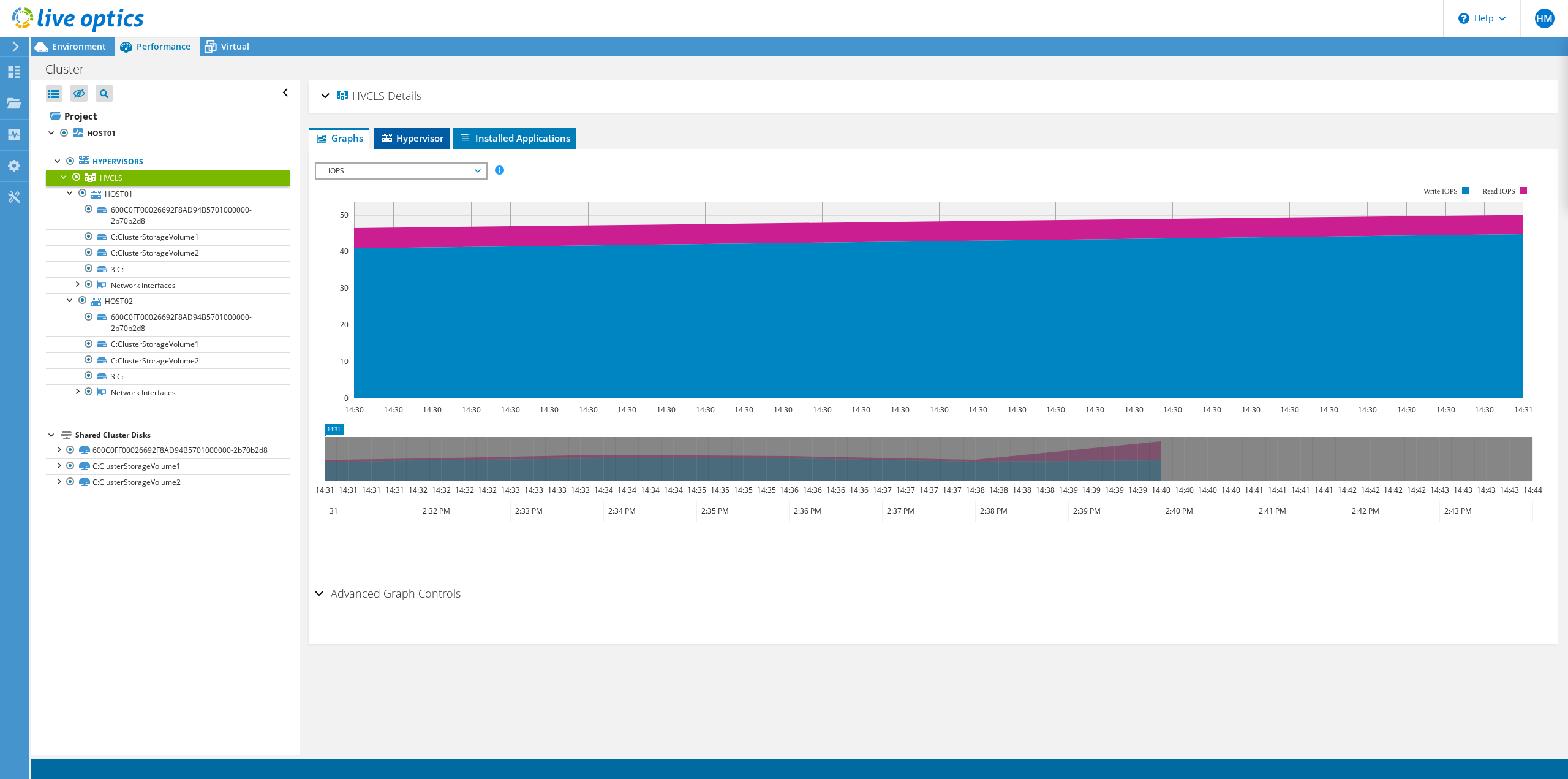
click at [397, 142] on span "Hypervisor" at bounding box center [412, 138] width 64 height 12
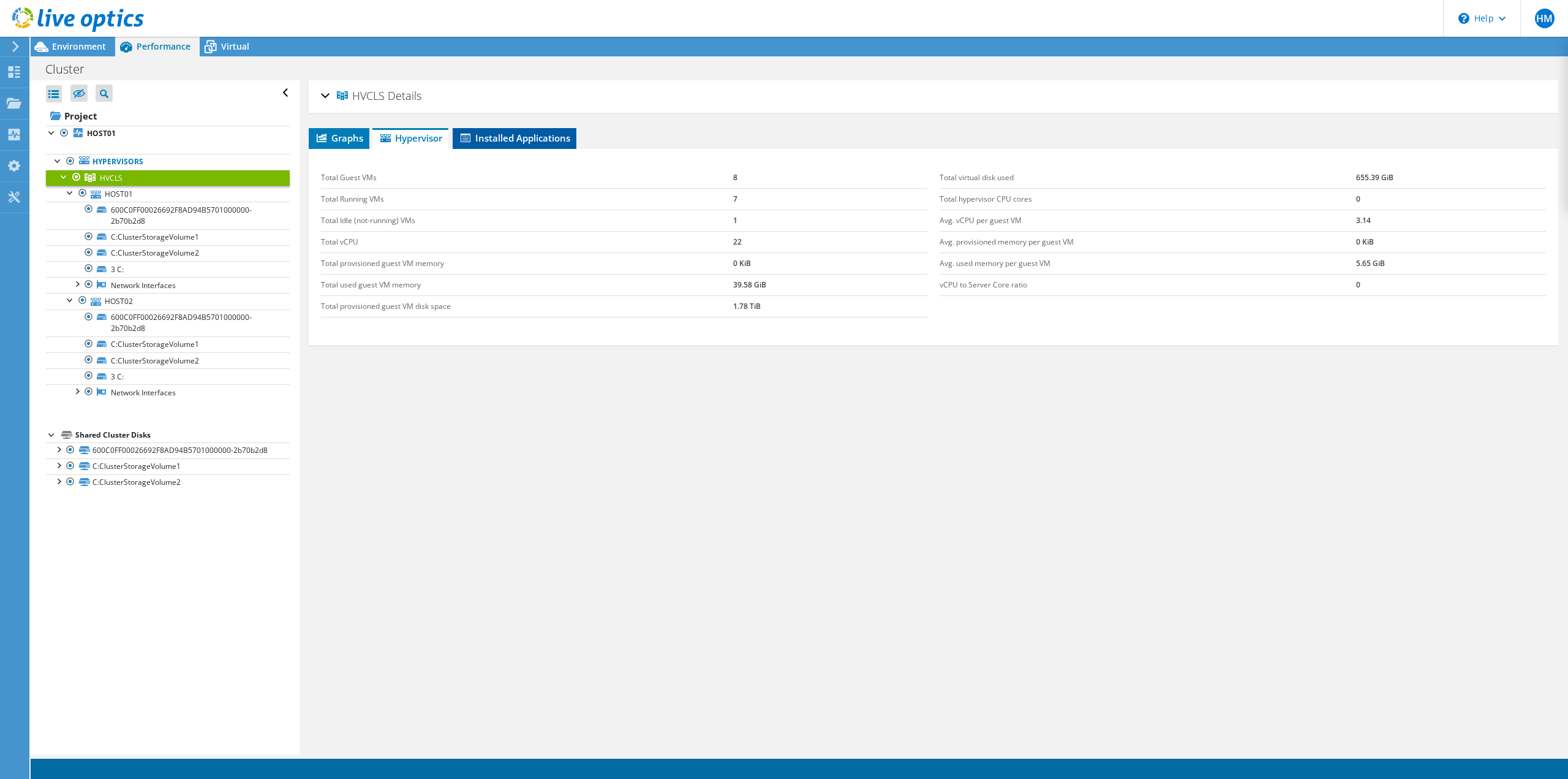
click at [493, 139] on span "Installed Applications" at bounding box center [515, 138] width 112 height 12
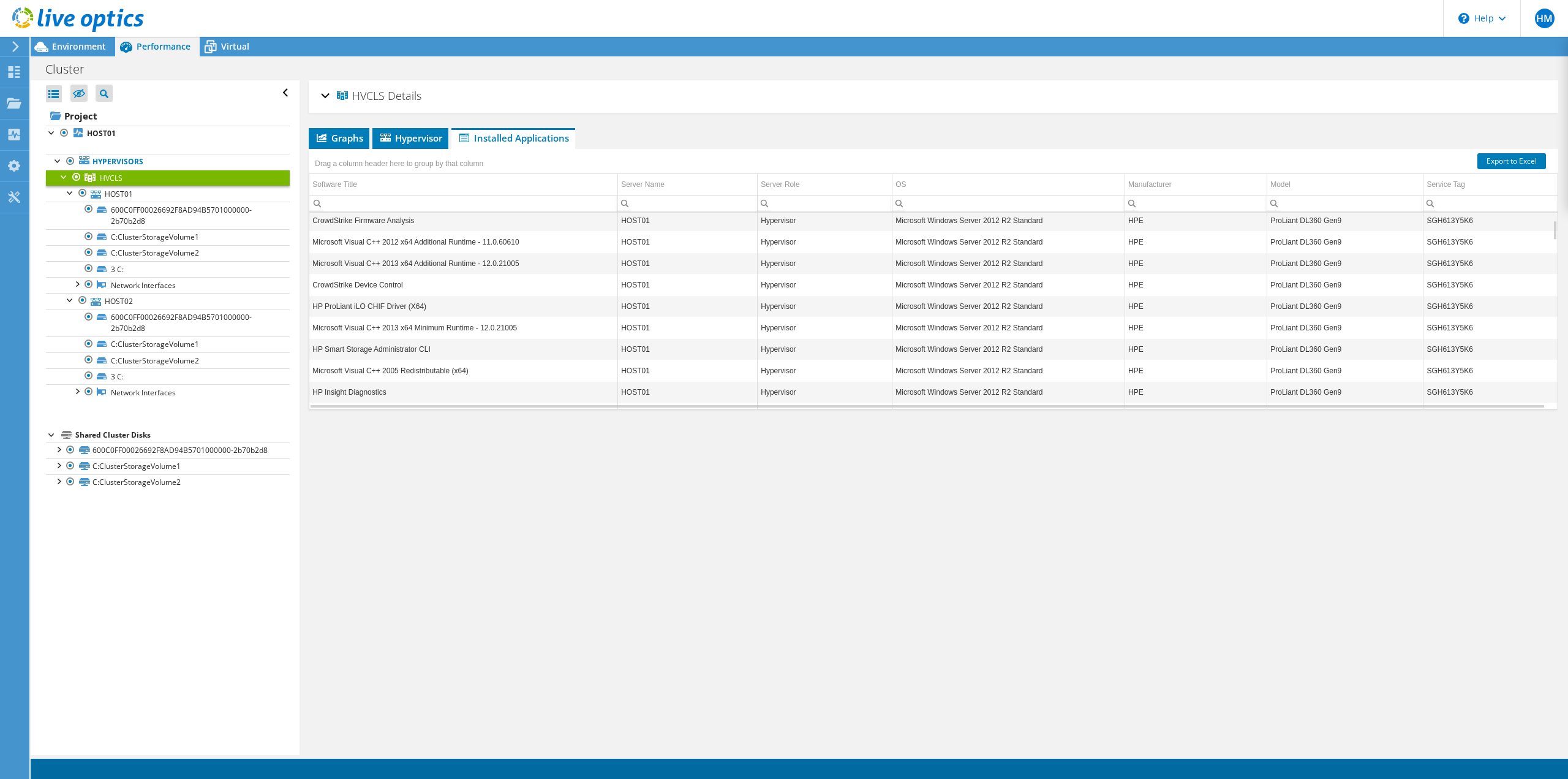
scroll to position [515, 0]
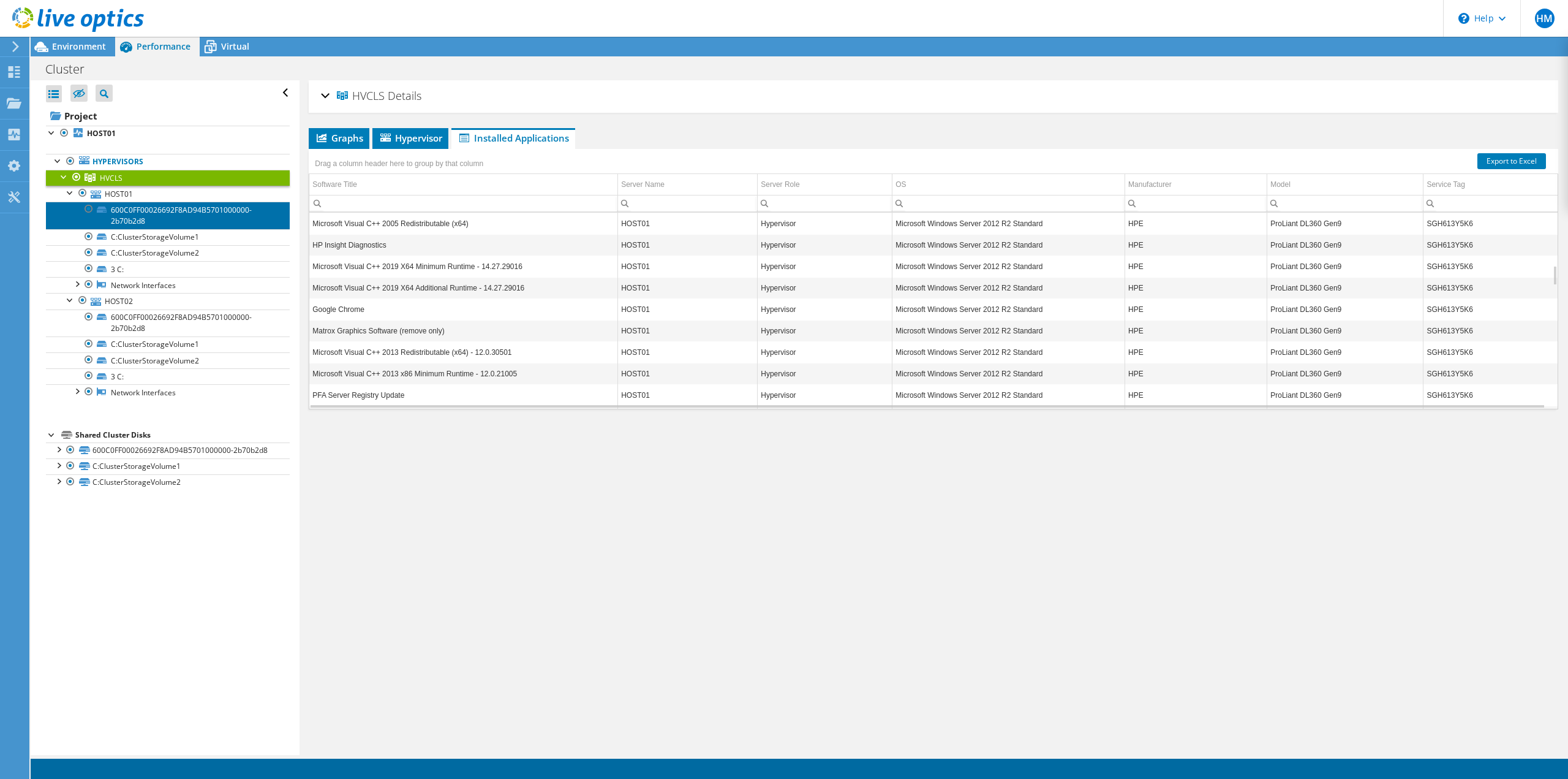
click at [104, 204] on link "600C0FF00026692F8AD94B5701000000-2b70b2d8" at bounding box center [168, 215] width 244 height 27
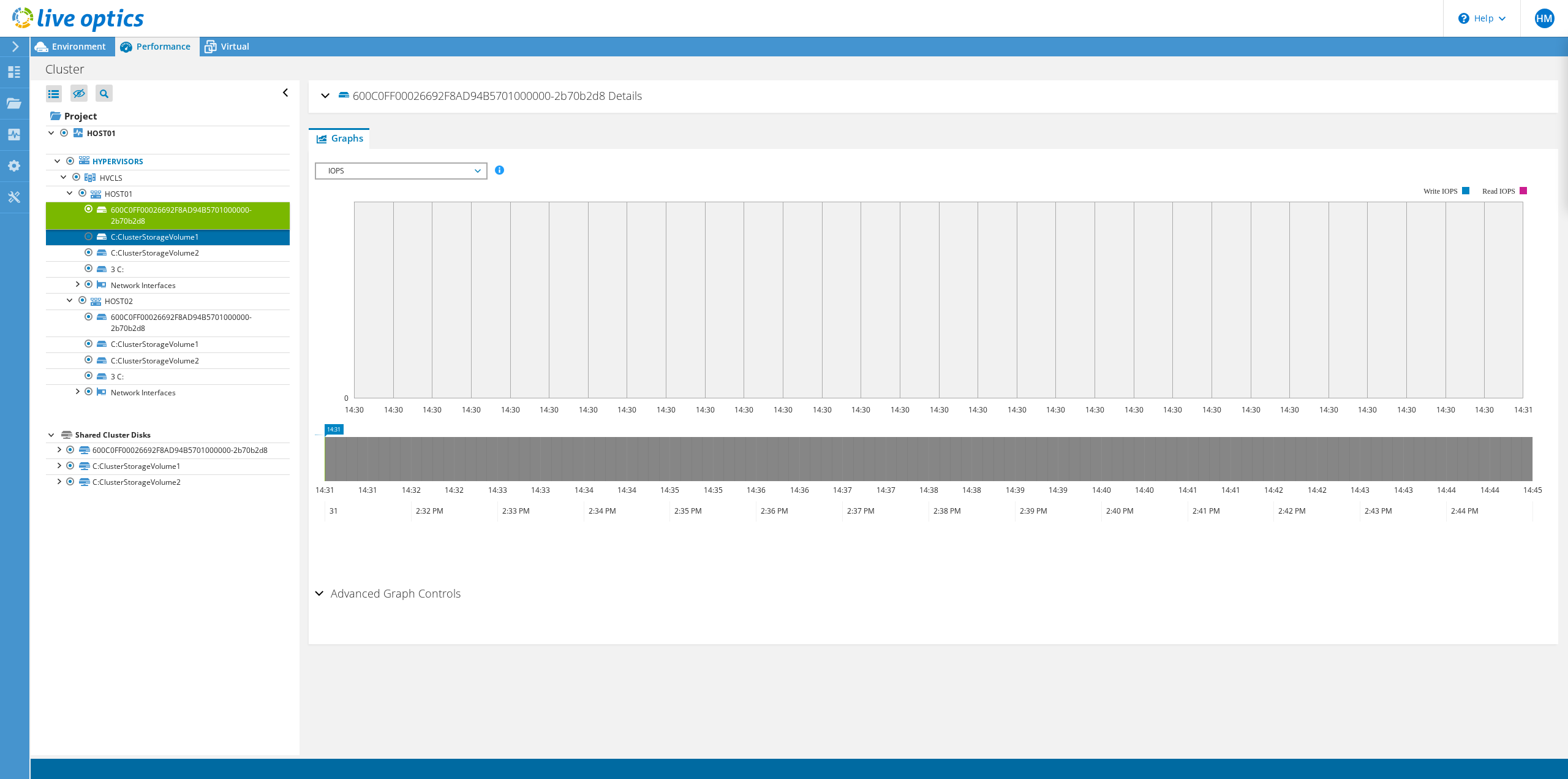
click at [148, 238] on link "C:ClusterStorageVolume1" at bounding box center [168, 237] width 244 height 16
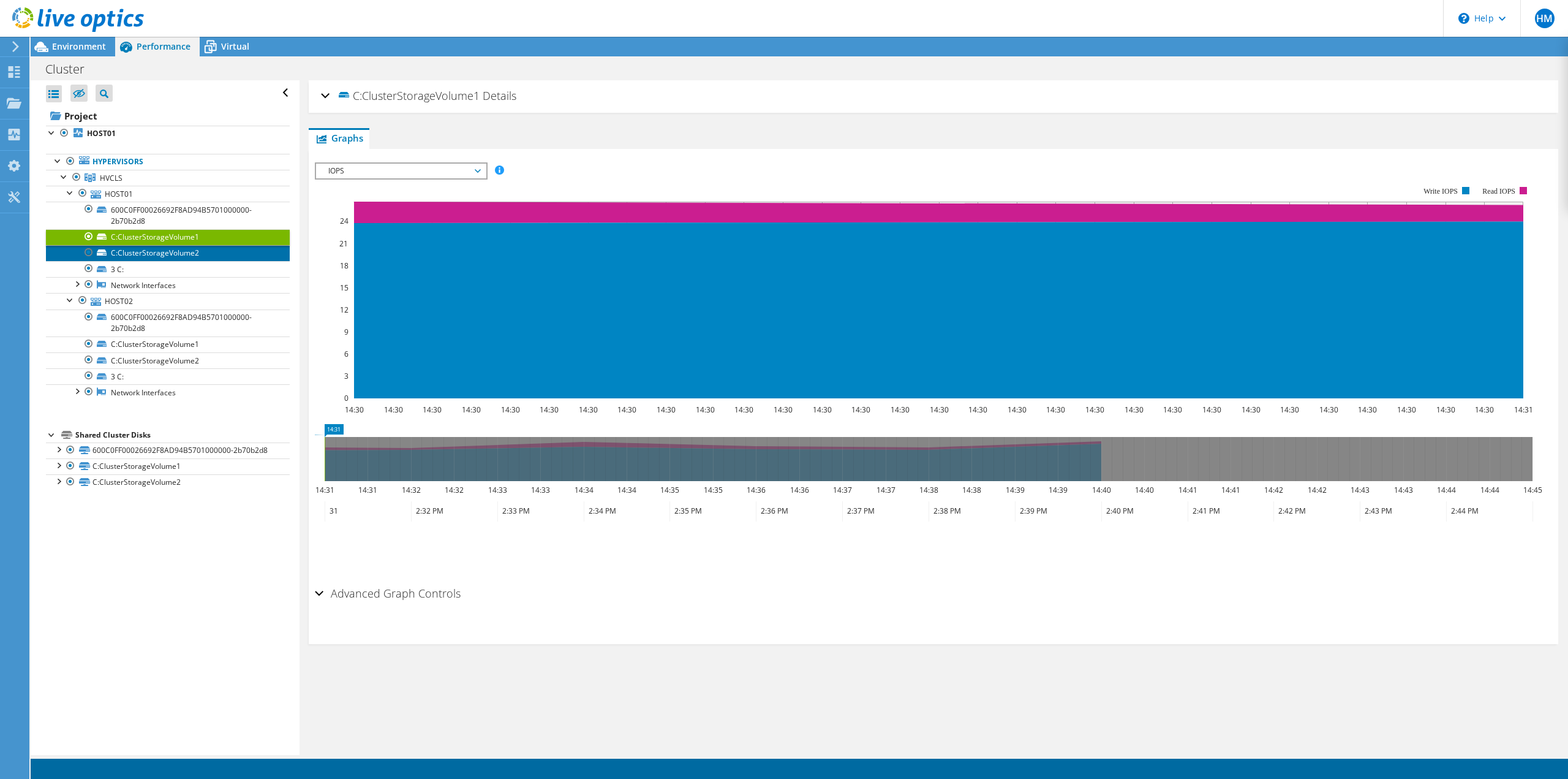
click at [176, 254] on link "C:ClusterStorageVolume2" at bounding box center [168, 252] width 244 height 16
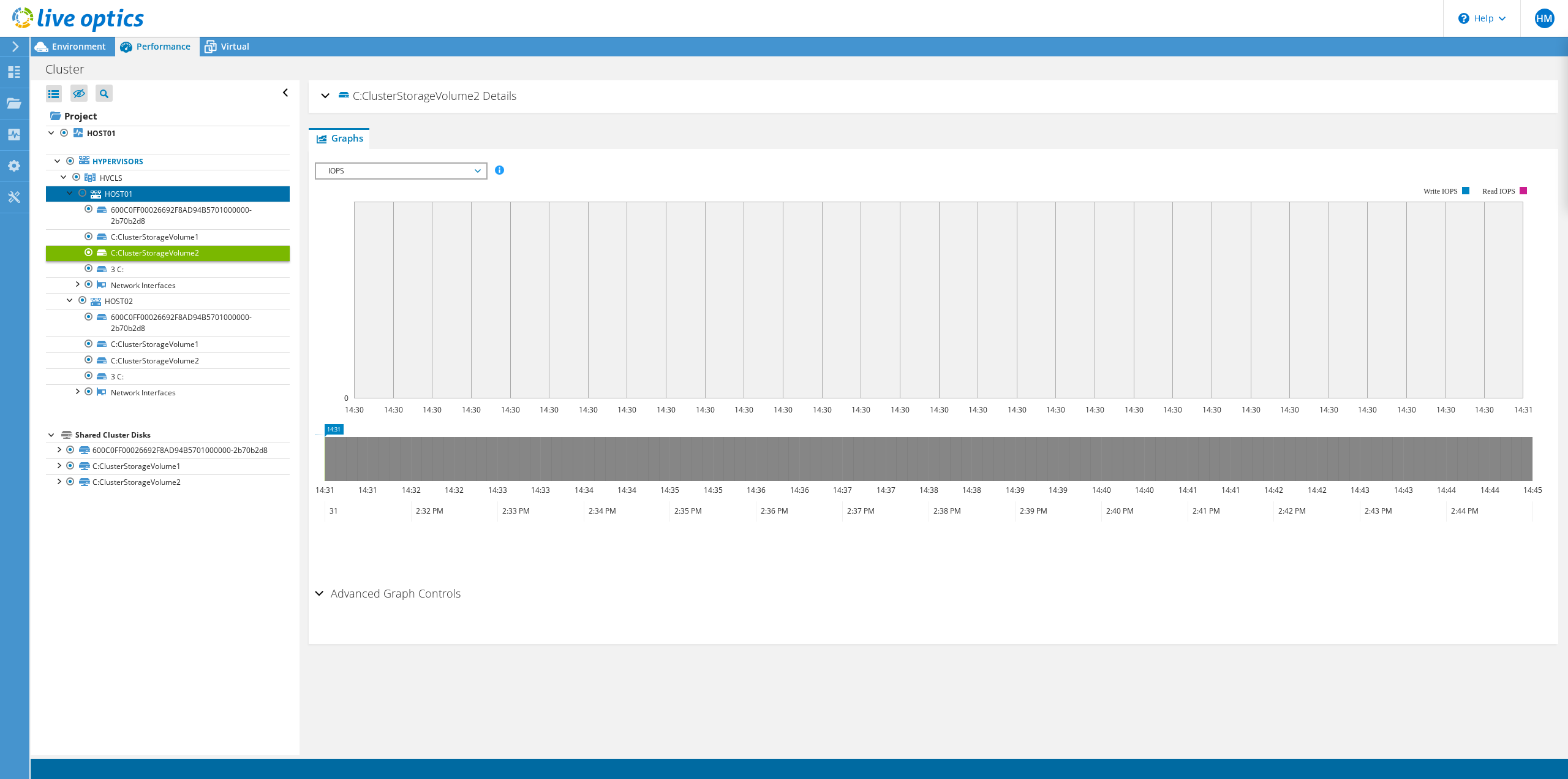
click at [69, 198] on link "HOST01" at bounding box center [168, 194] width 244 height 16
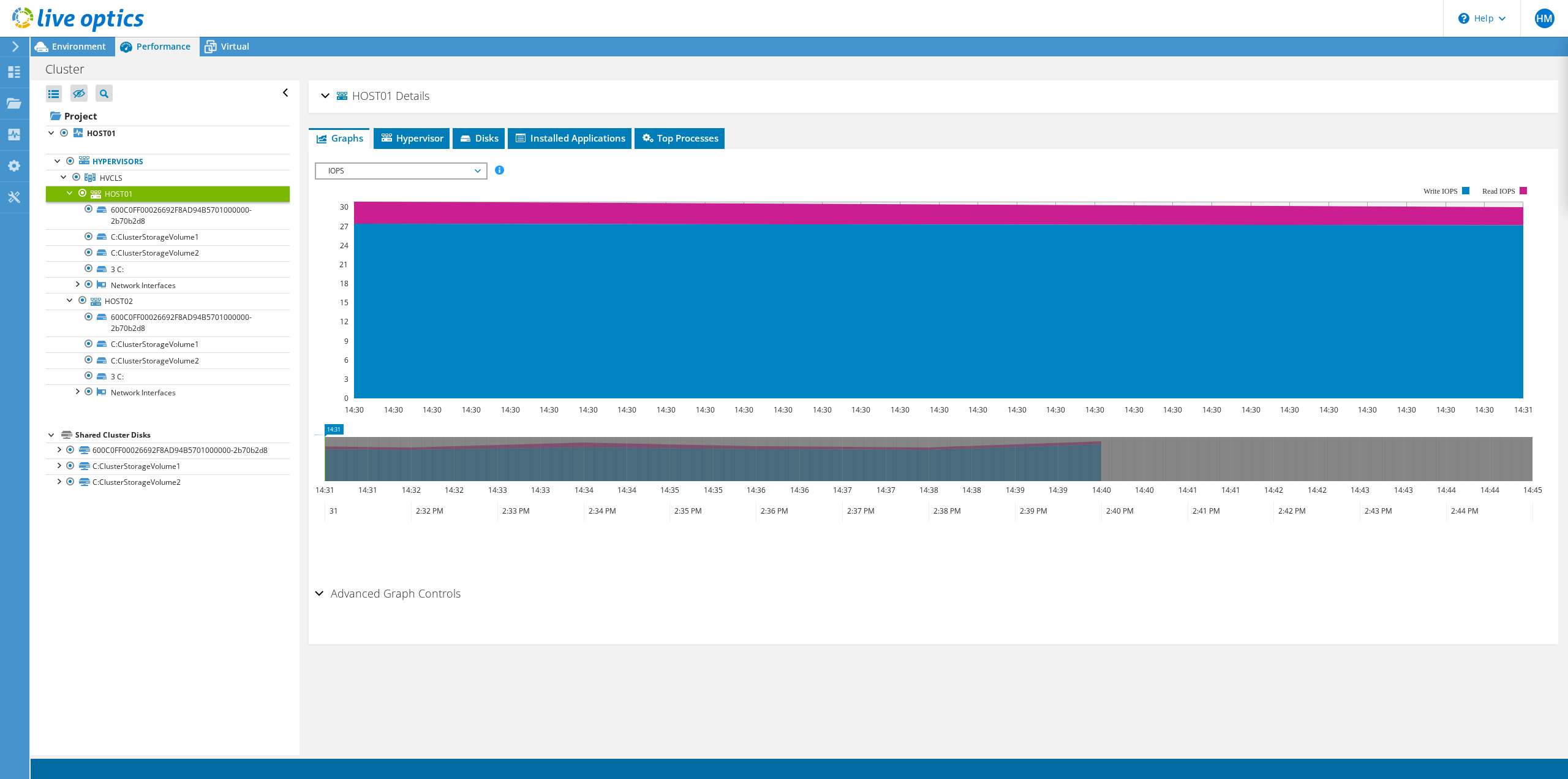
click at [66, 195] on div at bounding box center [71, 192] width 12 height 12
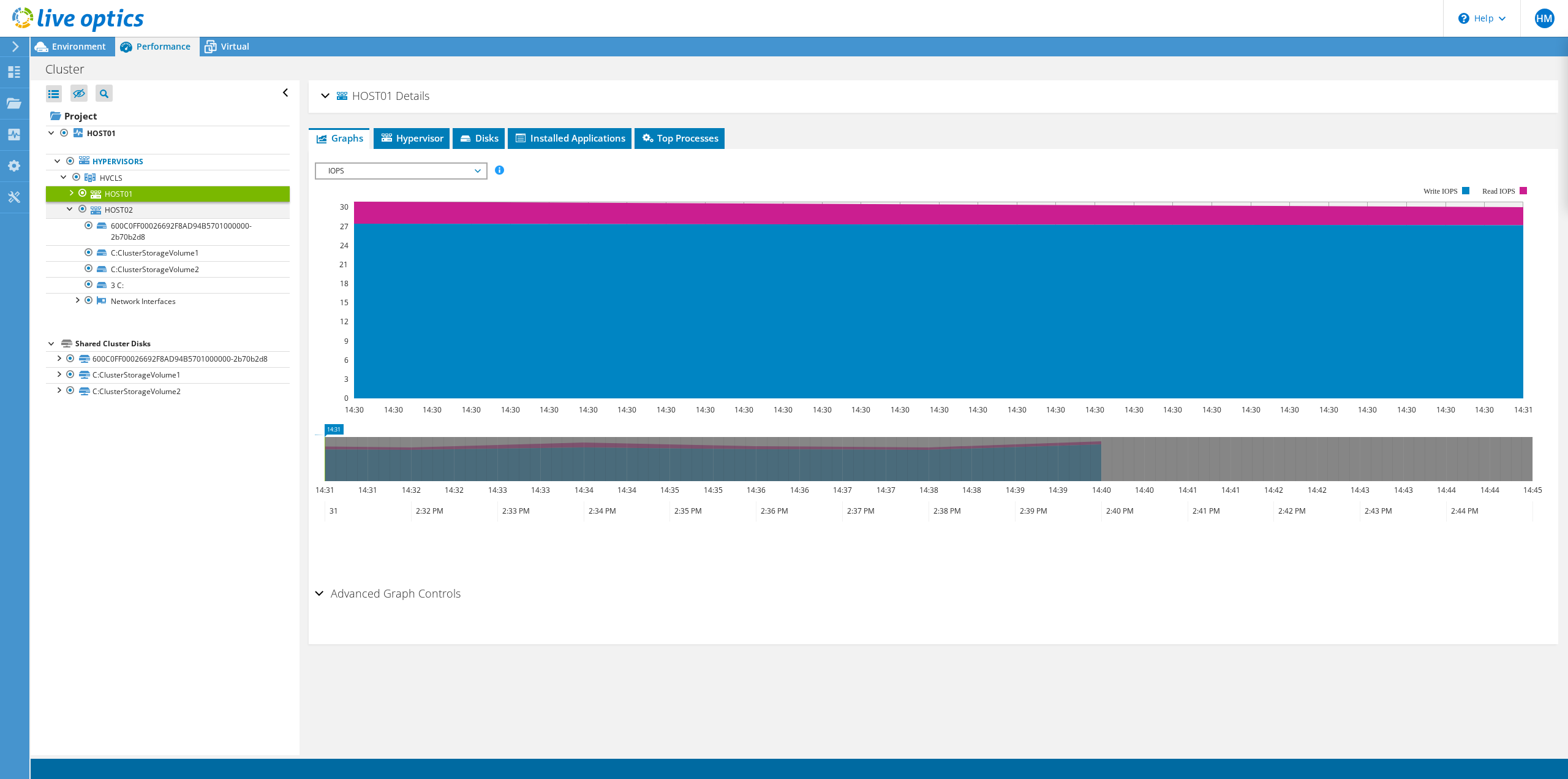
click at [68, 209] on div at bounding box center [71, 208] width 12 height 12
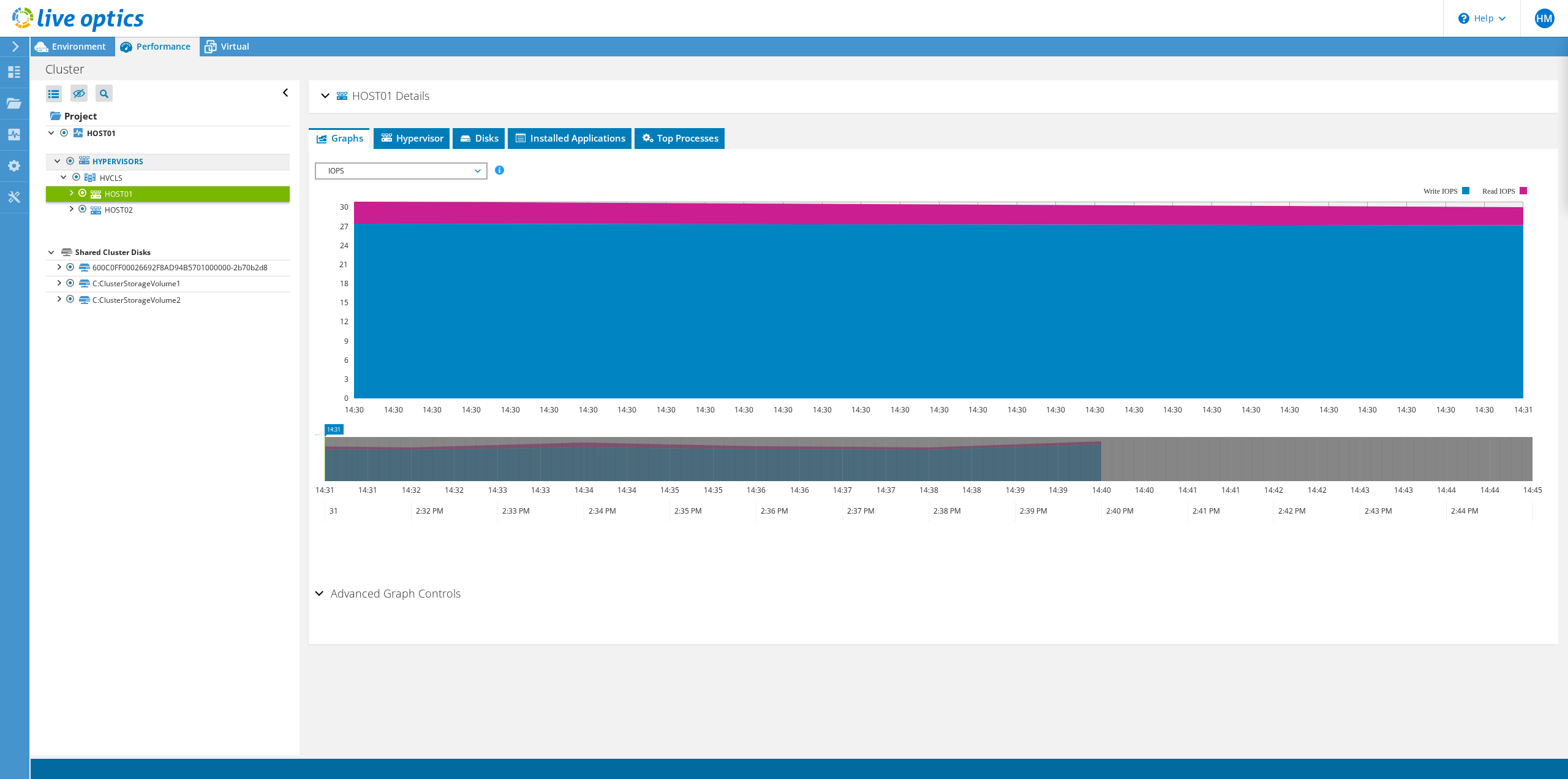
click at [86, 160] on icon at bounding box center [84, 160] width 10 height 8
click at [121, 162] on link "Hypervisors" at bounding box center [168, 162] width 244 height 16
click at [116, 178] on span "HVCLS" at bounding box center [111, 178] width 23 height 10
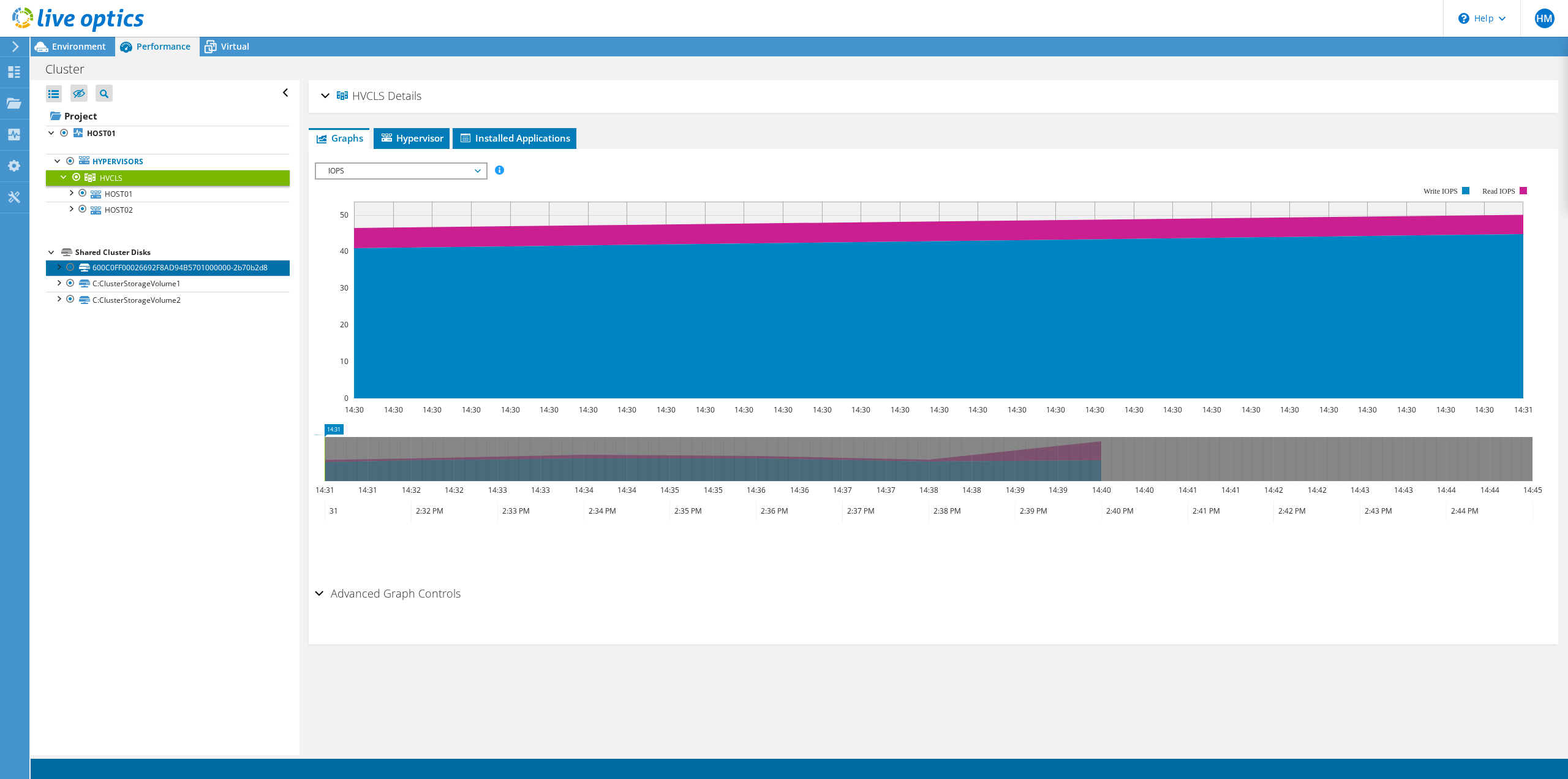
click at [135, 266] on link "600C0FF00026692F8AD94B5701000000-2b70b2d8" at bounding box center [168, 268] width 244 height 16
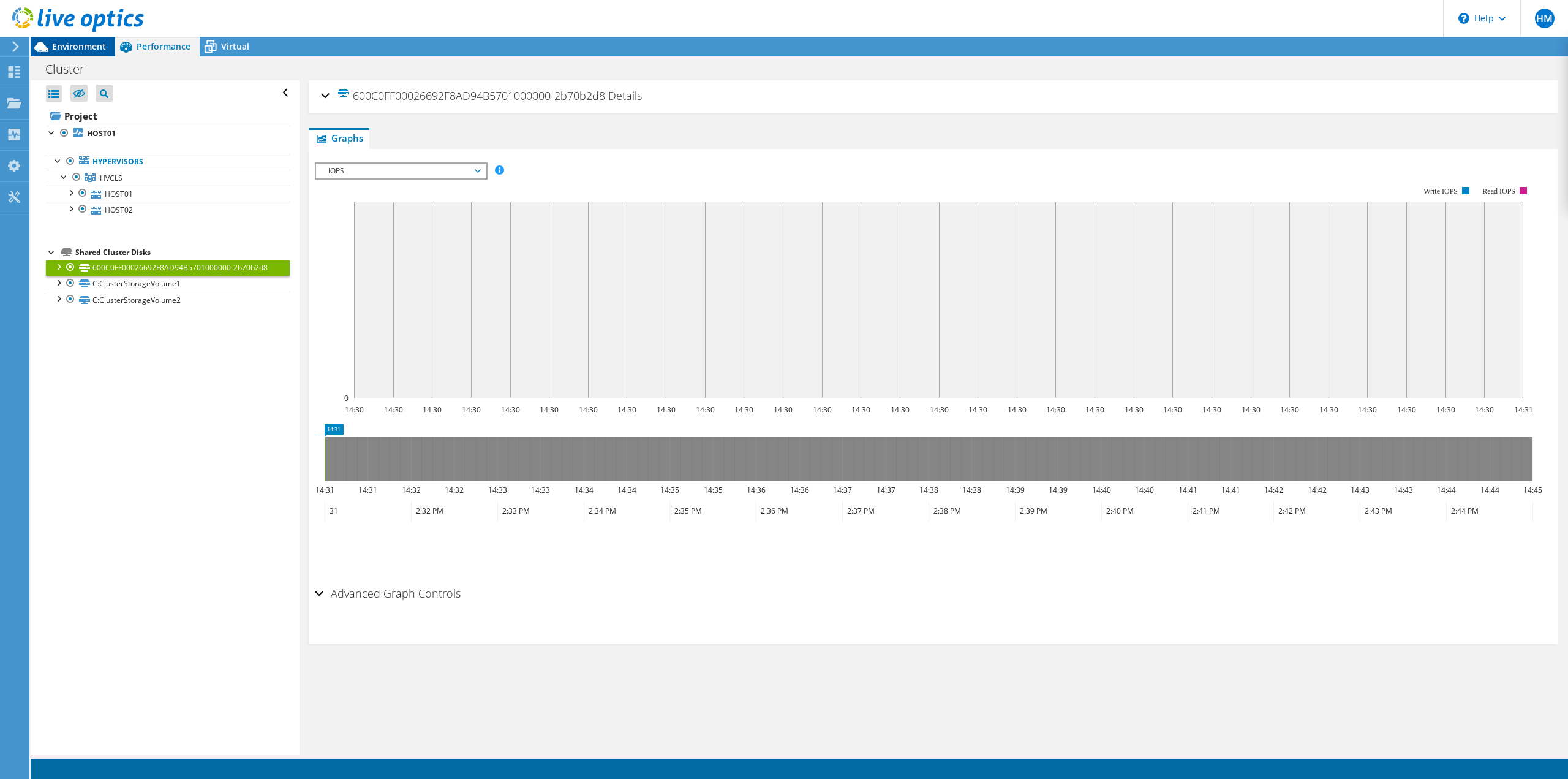
click at [60, 51] on span "Environment" at bounding box center [79, 46] width 54 height 12
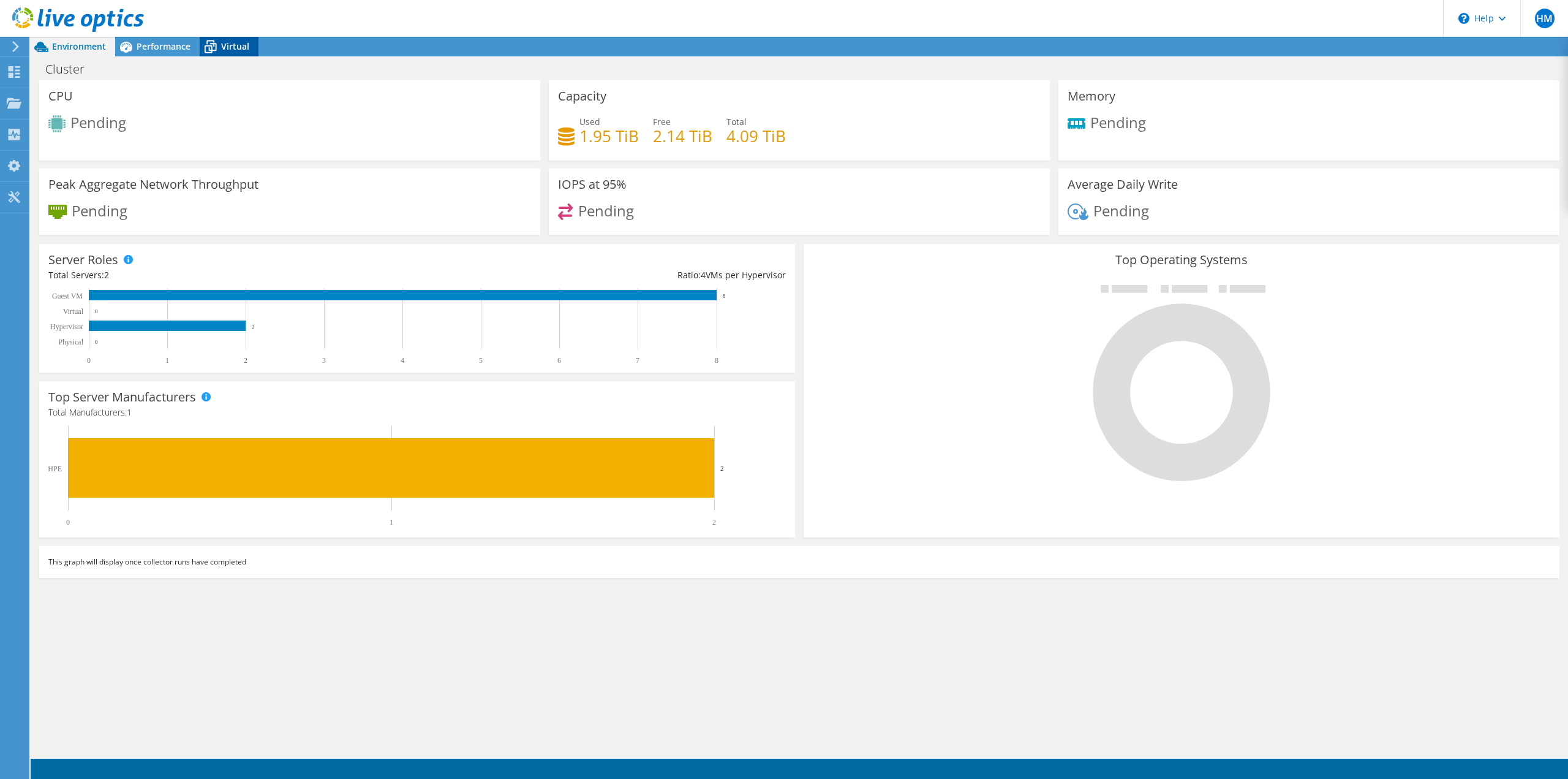
click at [228, 53] on div "Virtual" at bounding box center [229, 46] width 59 height 19
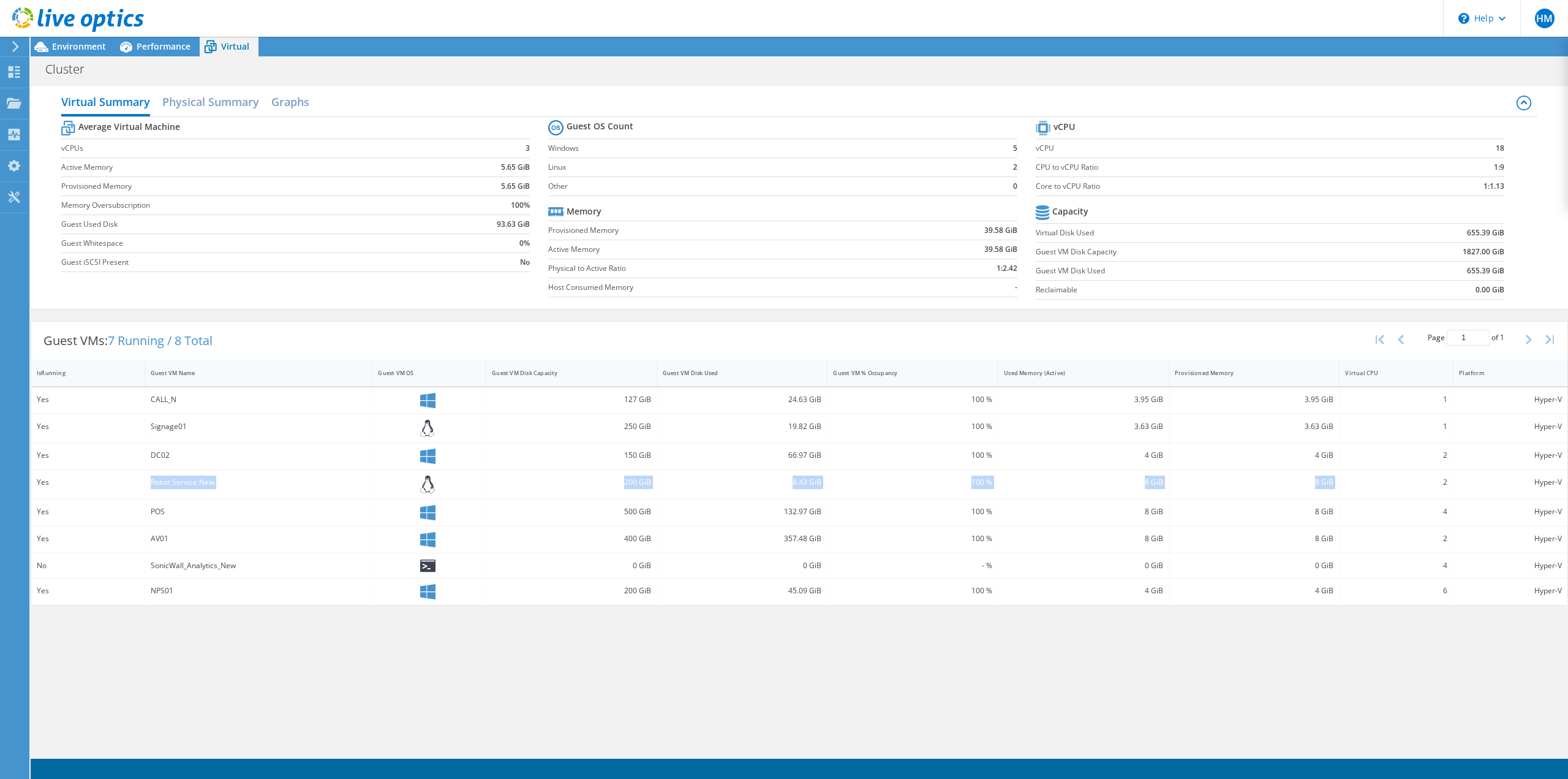
drag, startPoint x: 142, startPoint y: 480, endPoint x: 1435, endPoint y: 479, distance: 1293.0
click at [1435, 479] on div "Yes Robot Service New 200 GiB 8.43 GiB 100 % 8 GiB 8 GiB 2 Hyper-V" at bounding box center [799, 485] width 1536 height 29
click at [1434, 481] on div "2" at bounding box center [1397, 481] width 103 height 13
